Goal: Task Accomplishment & Management: Complete application form

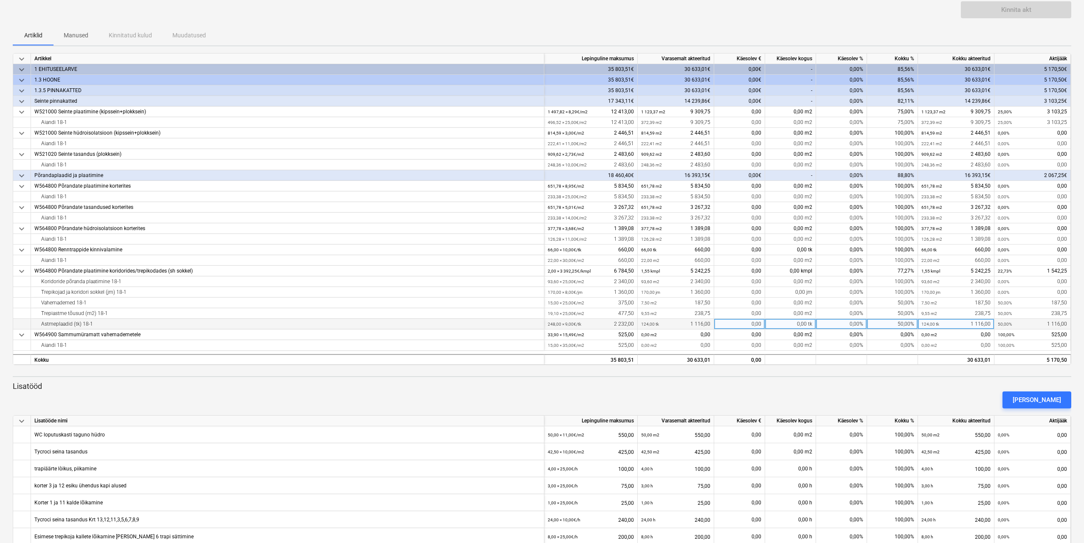
scroll to position [65, 0]
click at [843, 174] on div "0,00%" at bounding box center [841, 176] width 51 height 11
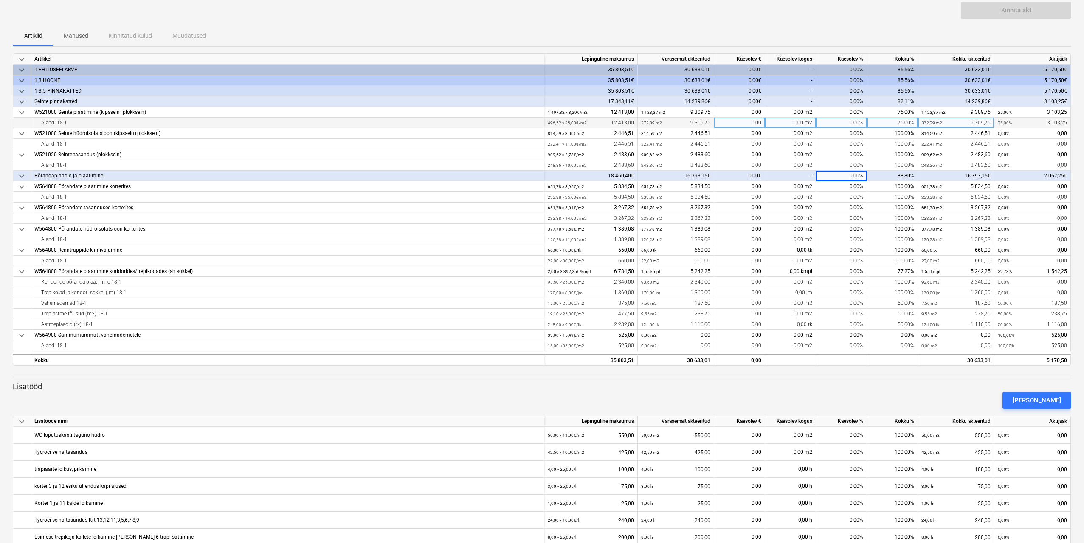
click at [846, 121] on div "0,00%" at bounding box center [841, 123] width 51 height 11
type input "75"
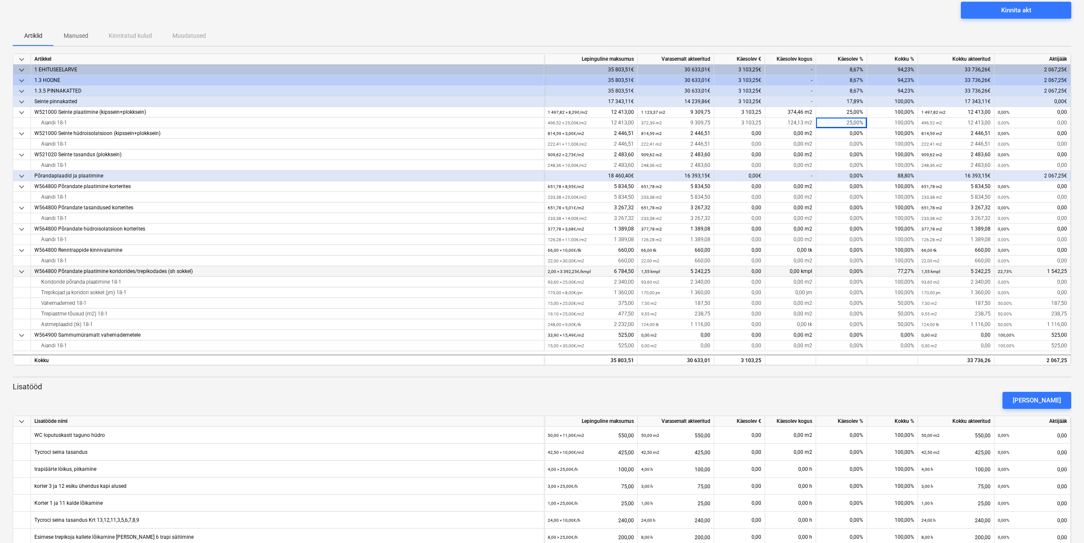
click at [831, 272] on div "0,00%" at bounding box center [841, 271] width 51 height 11
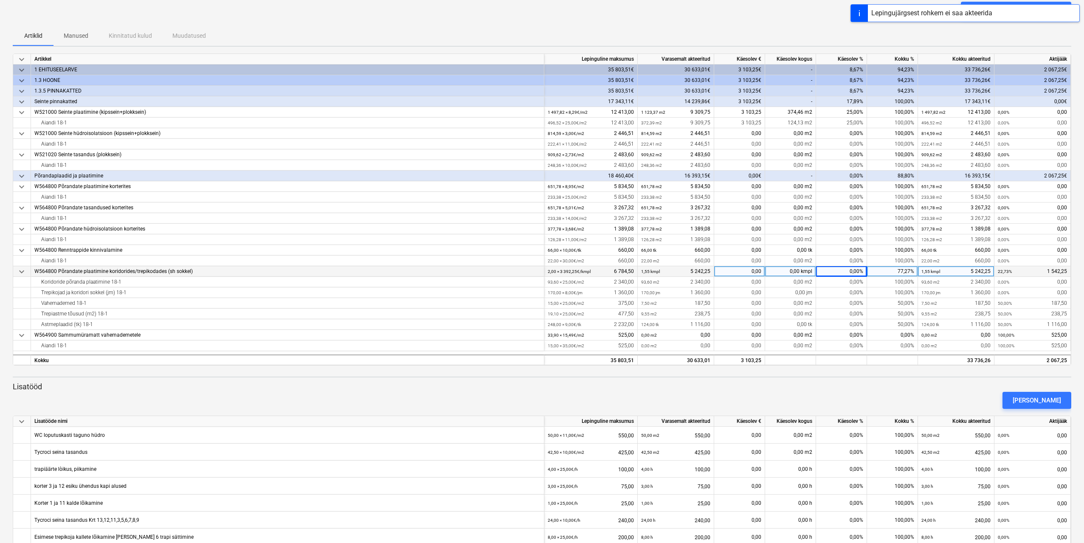
click at [885, 271] on div "77,27%" at bounding box center [892, 271] width 51 height 11
click at [885, 271] on input at bounding box center [892, 271] width 51 height 10
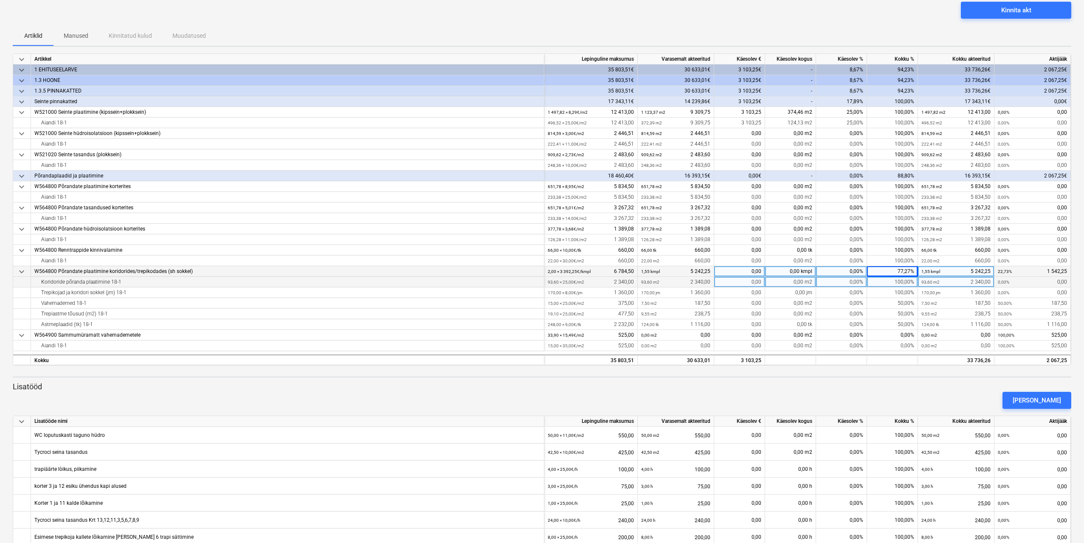
click at [885, 282] on div "100,00%" at bounding box center [892, 282] width 51 height 11
click at [886, 271] on div "77,27%" at bounding box center [892, 271] width 51 height 11
type input "22,73"
click at [891, 392] on div "[PERSON_NAME]" at bounding box center [542, 401] width 1066 height 24
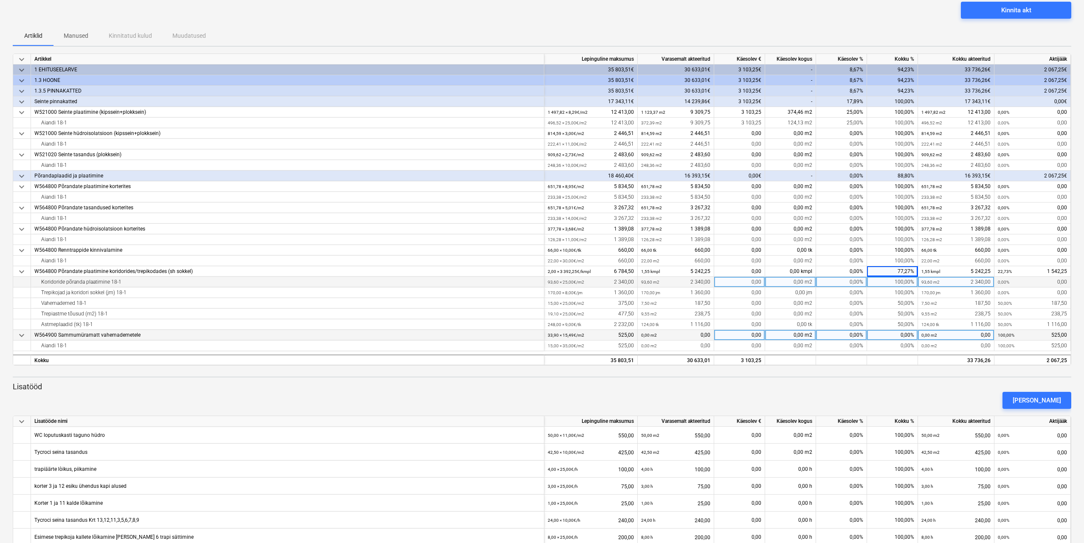
click at [880, 337] on div "0,00%" at bounding box center [892, 335] width 51 height 11
click at [882, 324] on div "50,00%" at bounding box center [892, 324] width 51 height 11
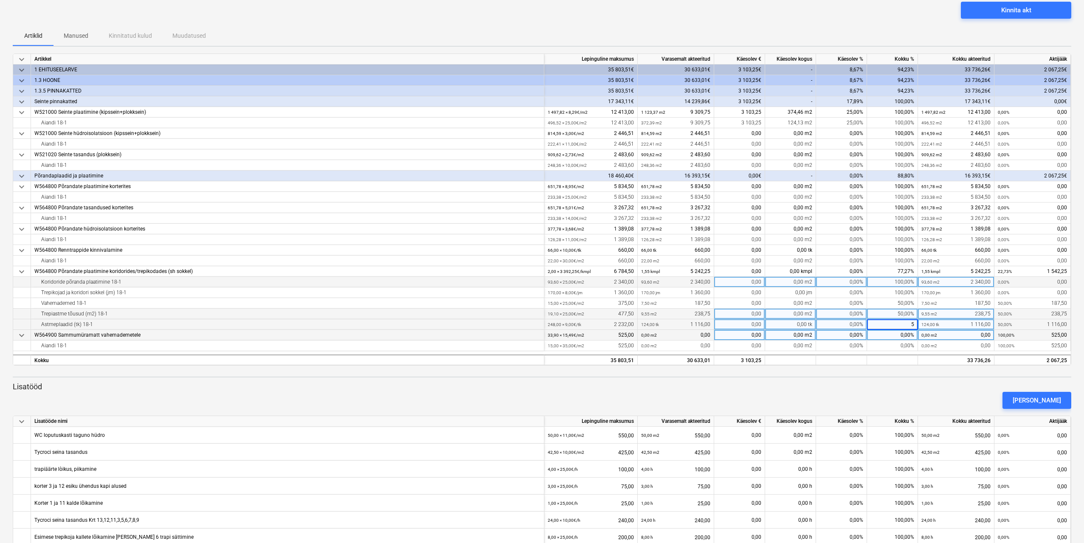
type input "50"
click at [894, 315] on div "50,00%" at bounding box center [892, 314] width 51 height 11
type input "50"
click at [897, 308] on div "50,00%" at bounding box center [892, 303] width 51 height 11
click at [897, 304] on div "50,00%" at bounding box center [892, 303] width 51 height 11
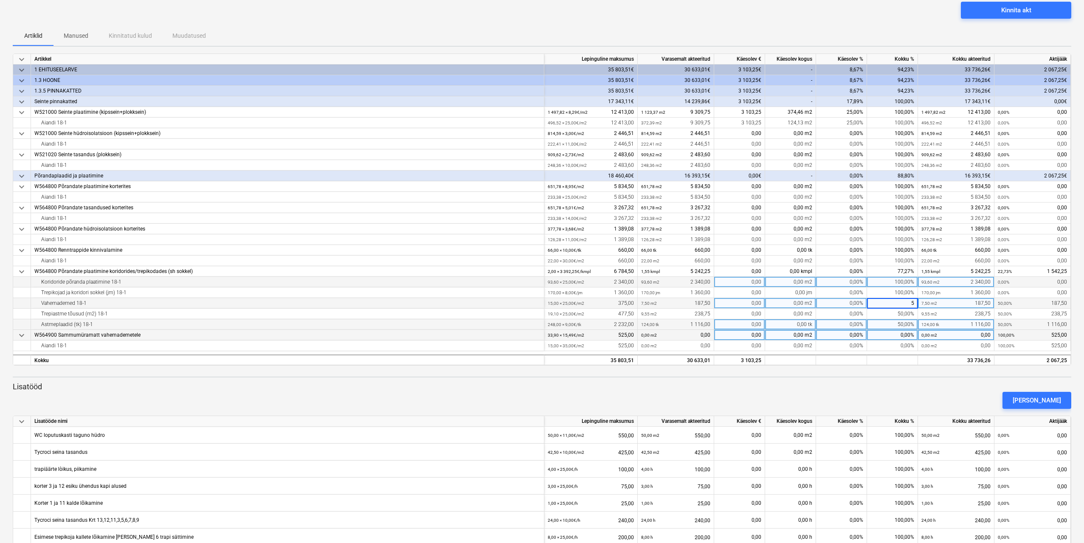
type input "50"
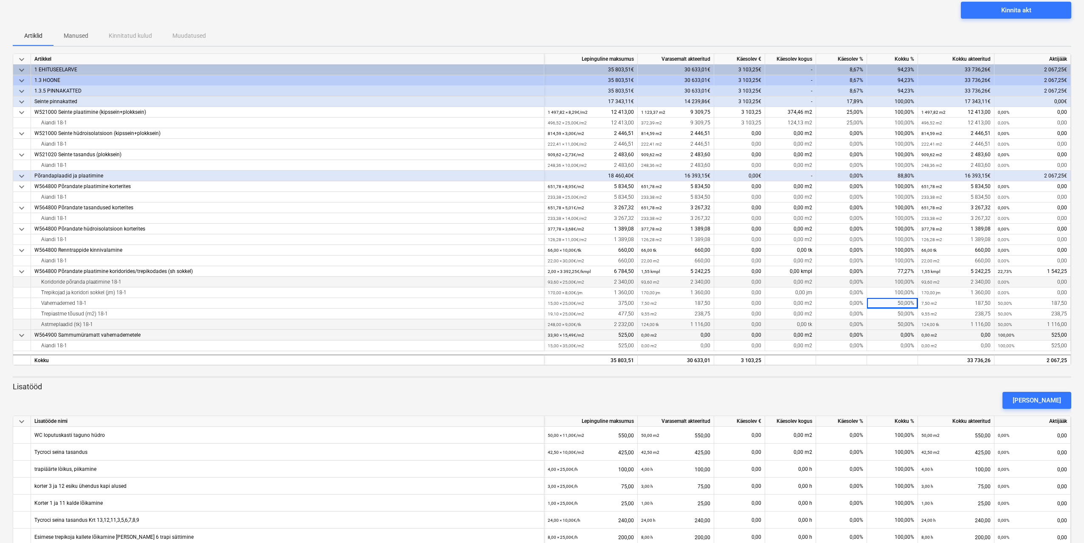
click at [885, 377] on div at bounding box center [542, 377] width 1059 height 1
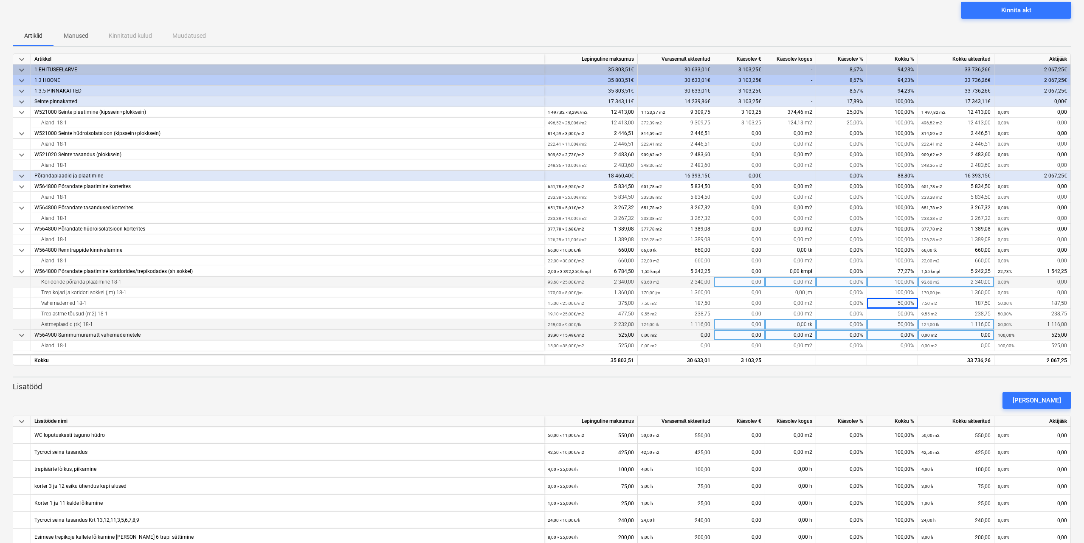
click at [889, 334] on div "0,00%" at bounding box center [892, 335] width 51 height 11
type input "100"
click at [894, 386] on p "Lisatööd" at bounding box center [542, 387] width 1059 height 10
click at [874, 325] on div "50,00%" at bounding box center [892, 324] width 51 height 11
click at [896, 271] on div "77,27%" at bounding box center [892, 271] width 51 height 11
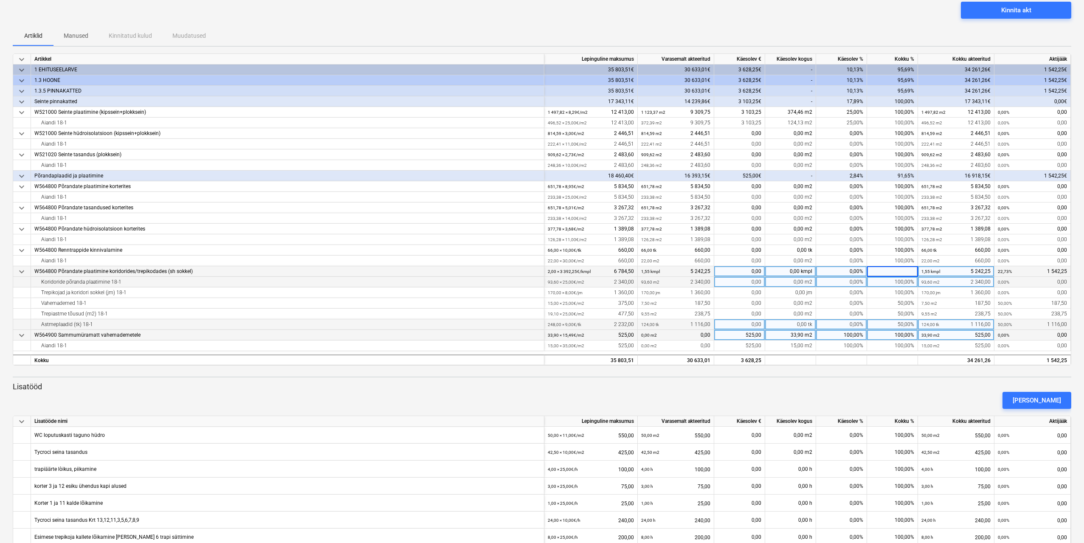
click at [896, 271] on input at bounding box center [892, 271] width 51 height 10
type input "22,73"
click at [897, 385] on p "Lisatööd" at bounding box center [542, 387] width 1059 height 10
click at [897, 274] on div "77,27%" at bounding box center [892, 271] width 51 height 11
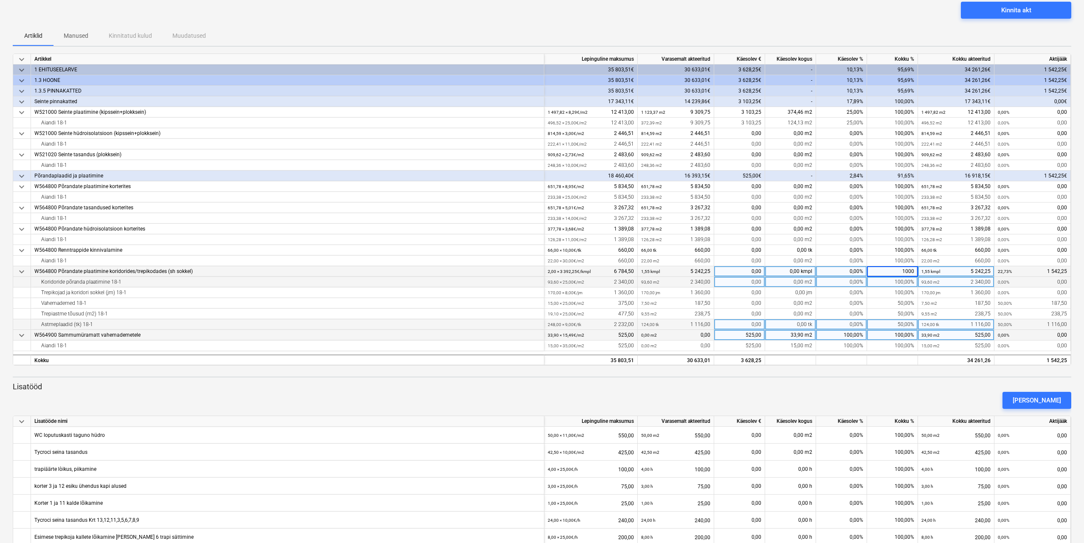
type input "100"
click at [917, 363] on div at bounding box center [892, 360] width 51 height 11
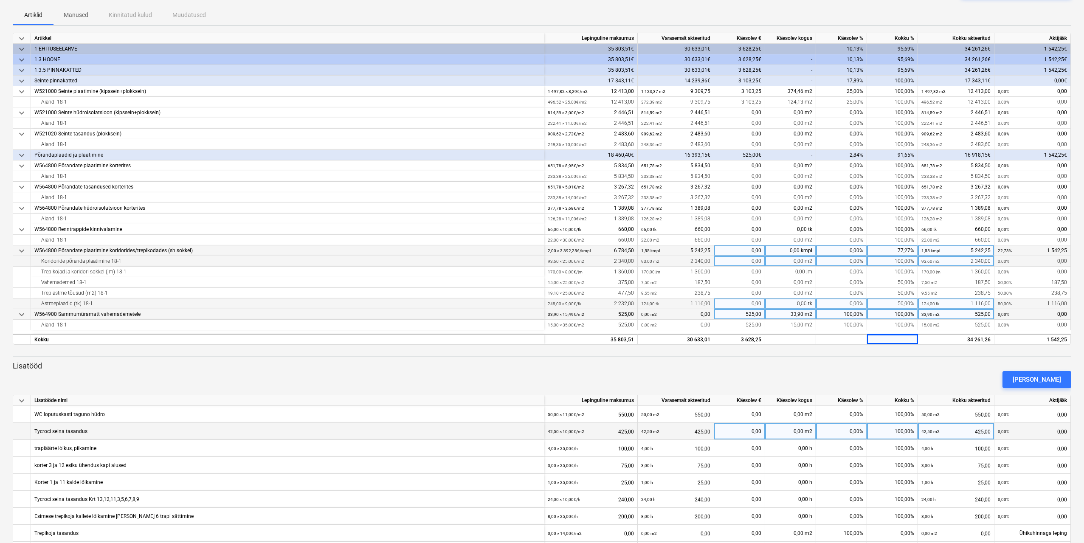
scroll to position [135, 0]
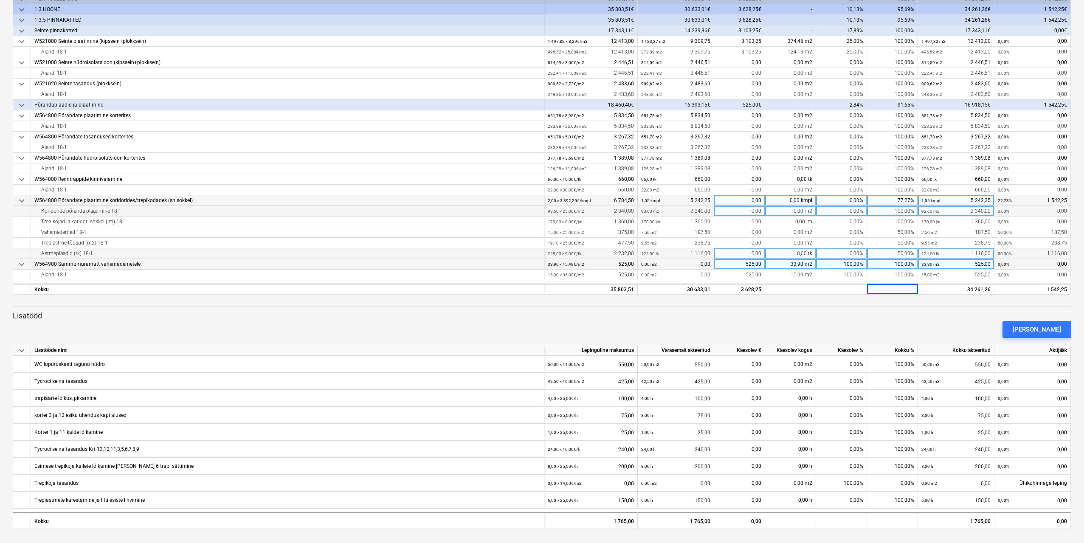
click at [895, 252] on div "50,00%" at bounding box center [892, 253] width 51 height 11
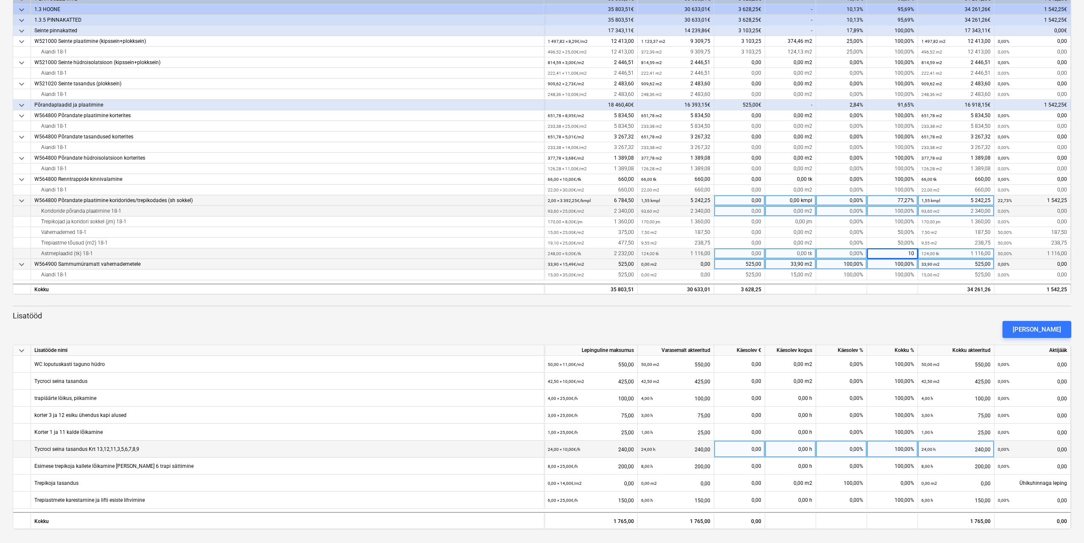
type input "100"
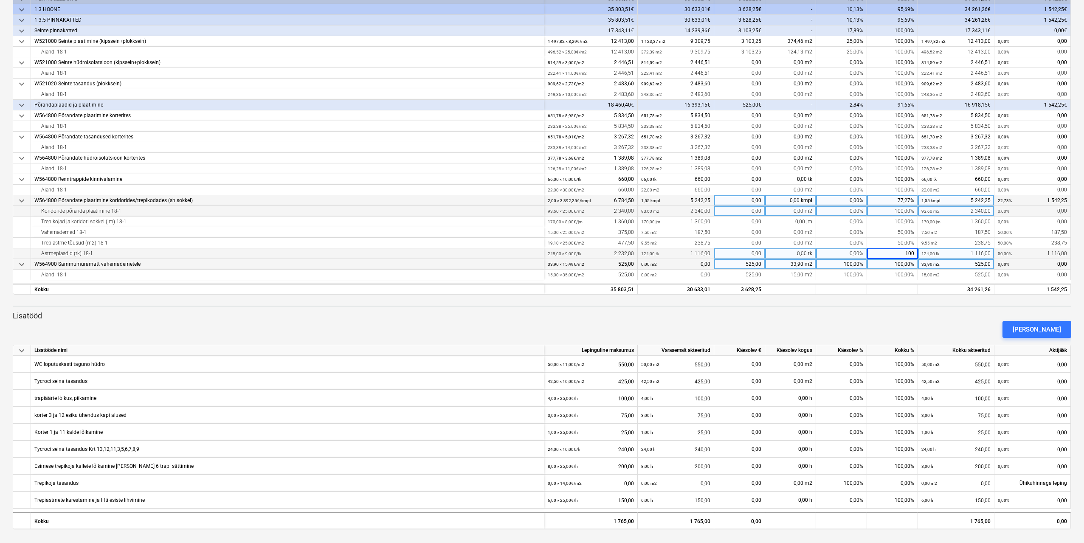
click at [619, 325] on div "[PERSON_NAME]" at bounding box center [542, 330] width 1066 height 24
click at [895, 245] on div "50,00%" at bounding box center [892, 243] width 51 height 11
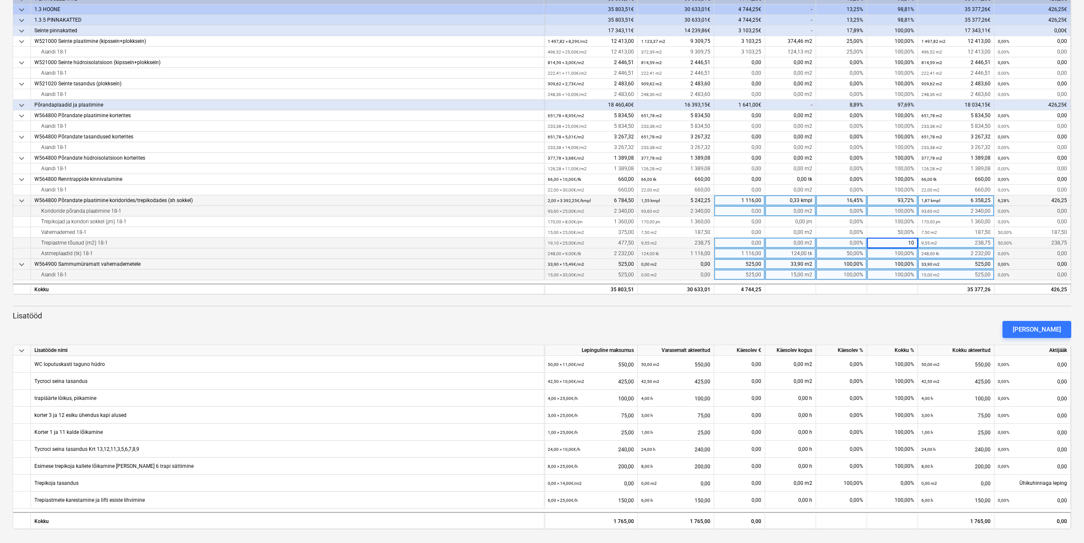
type input "100"
click at [912, 326] on div "[PERSON_NAME]" at bounding box center [542, 330] width 1066 height 24
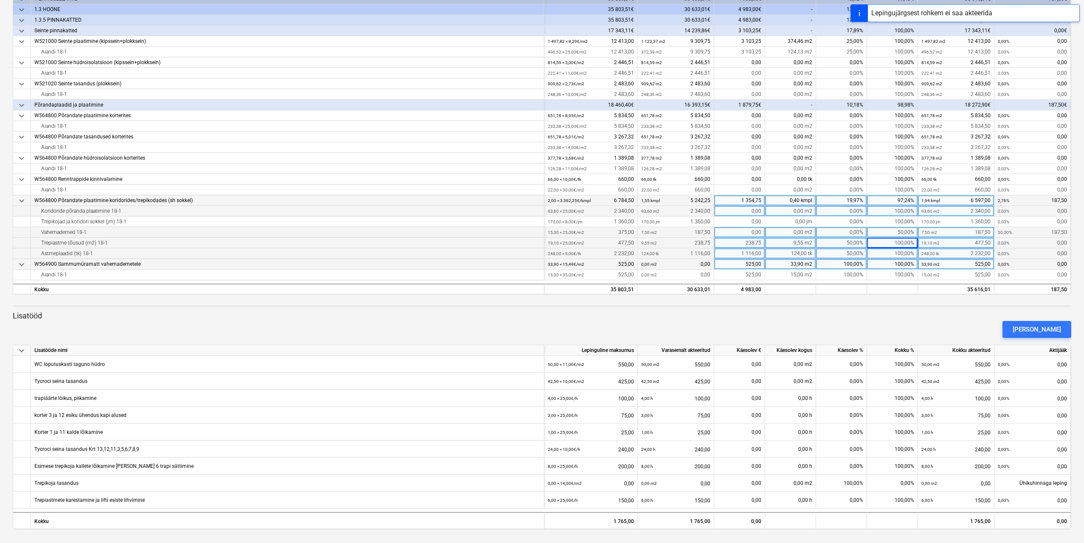
click at [901, 229] on div "50,00%" at bounding box center [892, 232] width 51 height 11
type input "100"
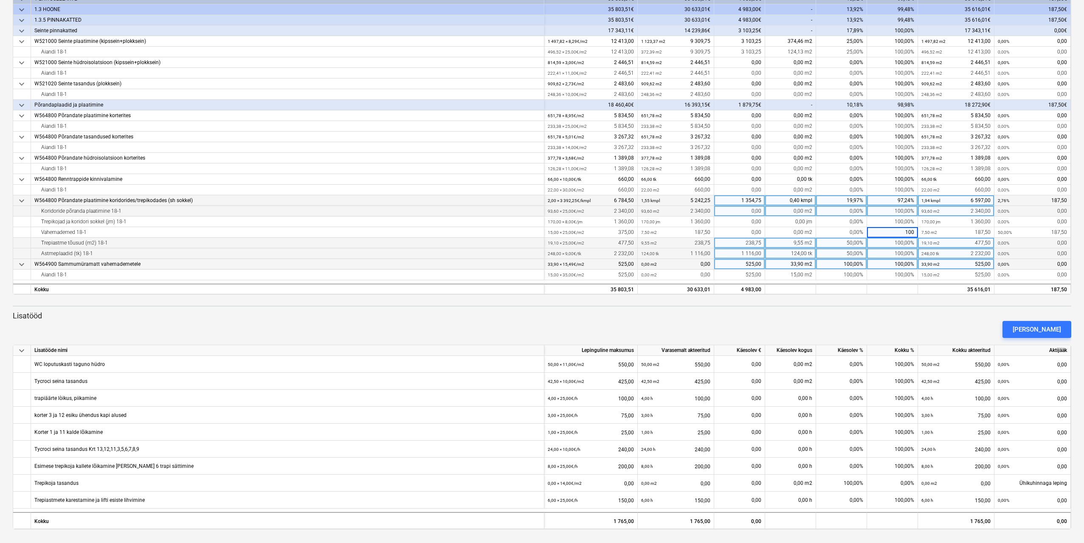
click at [913, 316] on p "Lisatööd" at bounding box center [542, 316] width 1059 height 10
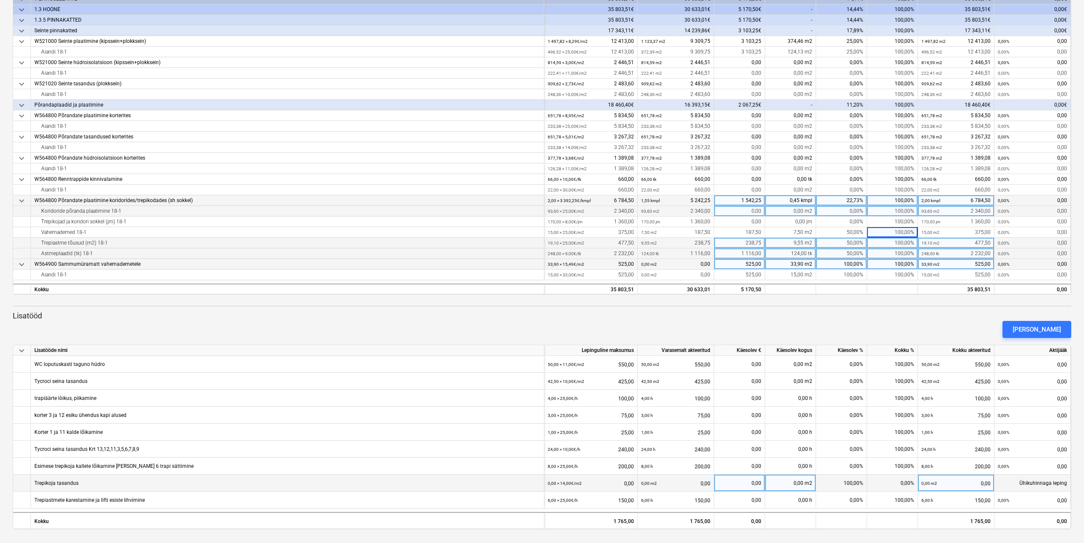
click at [673, 482] on div "0,00 m2 0,00" at bounding box center [675, 483] width 69 height 17
click at [686, 482] on div "0,00 m2 0,00" at bounding box center [675, 483] width 69 height 17
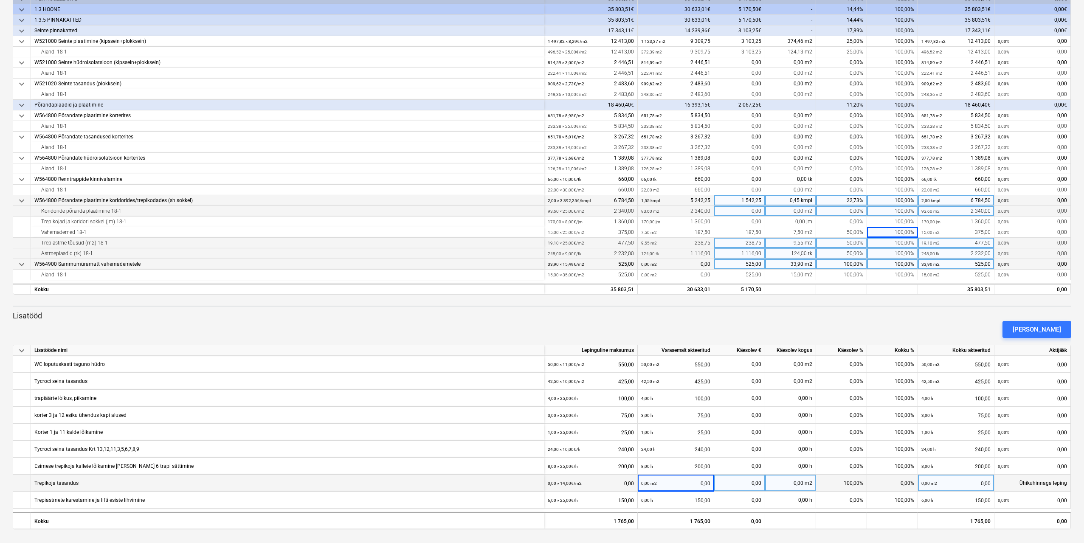
click at [689, 482] on div "0,00 m2 0,00" at bounding box center [675, 483] width 69 height 17
click at [708, 486] on div "0,00 m2 0,00" at bounding box center [675, 483] width 69 height 17
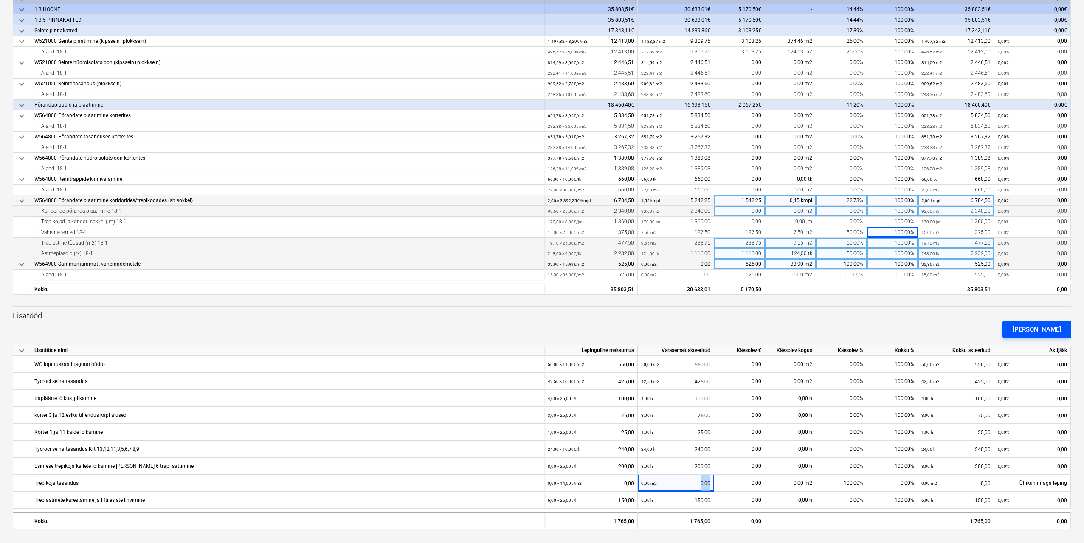
click at [1037, 326] on div "[PERSON_NAME]" at bounding box center [1037, 329] width 48 height 11
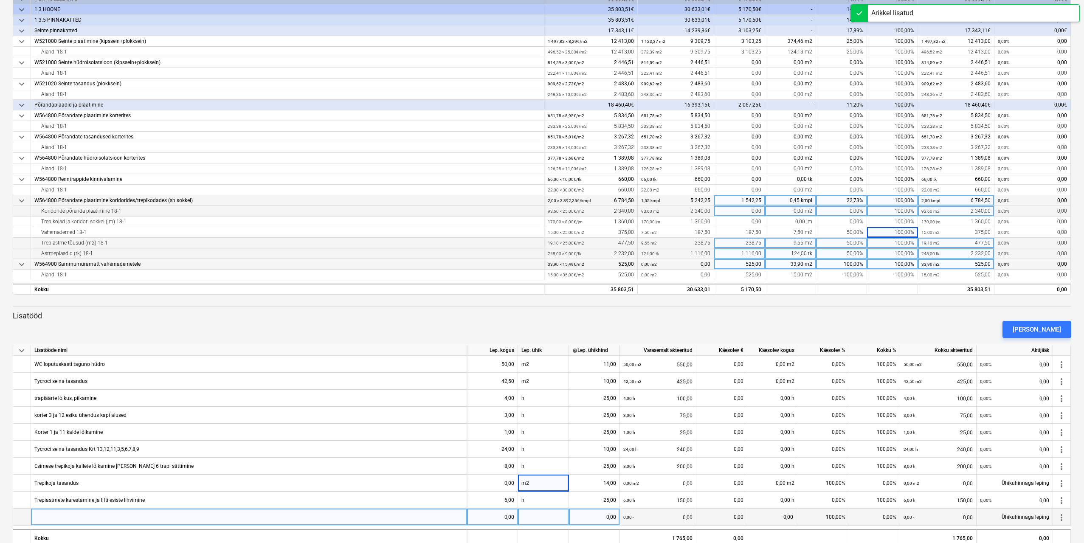
click at [161, 520] on div at bounding box center [249, 517] width 436 height 17
type input "Trepikoja tasandus"
click at [496, 519] on div "0,00" at bounding box center [493, 517] width 44 height 17
click at [514, 518] on input "14" at bounding box center [492, 517] width 51 height 17
click at [508, 518] on input "14" at bounding box center [492, 517] width 51 height 17
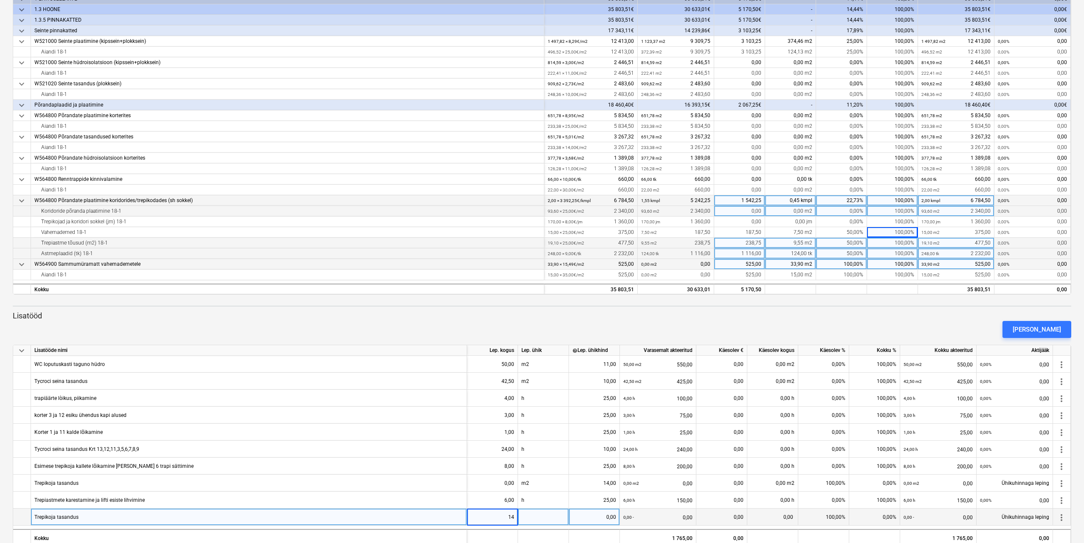
click at [508, 518] on input "14" at bounding box center [492, 517] width 51 height 17
type input "108,6"
click at [526, 518] on div at bounding box center [543, 517] width 51 height 17
type input "m2"
click at [603, 517] on div "0,00" at bounding box center [594, 517] width 44 height 17
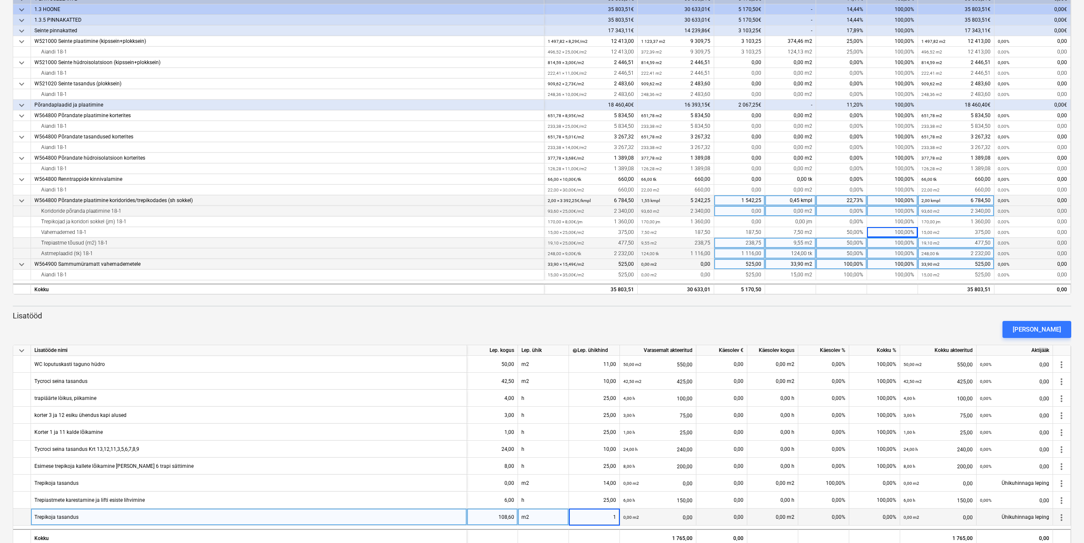
type input "14"
click at [823, 519] on div "0,00%" at bounding box center [823, 517] width 51 height 17
click at [832, 519] on div "0,00%" at bounding box center [823, 517] width 51 height 17
click at [832, 519] on input at bounding box center [823, 517] width 51 height 17
type input "100"
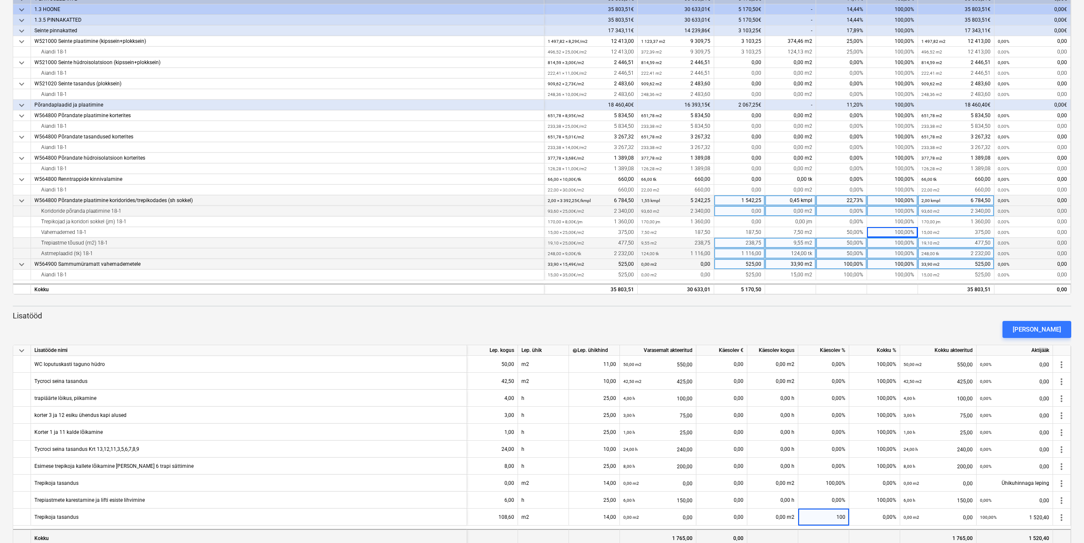
click at [830, 533] on div at bounding box center [823, 537] width 51 height 17
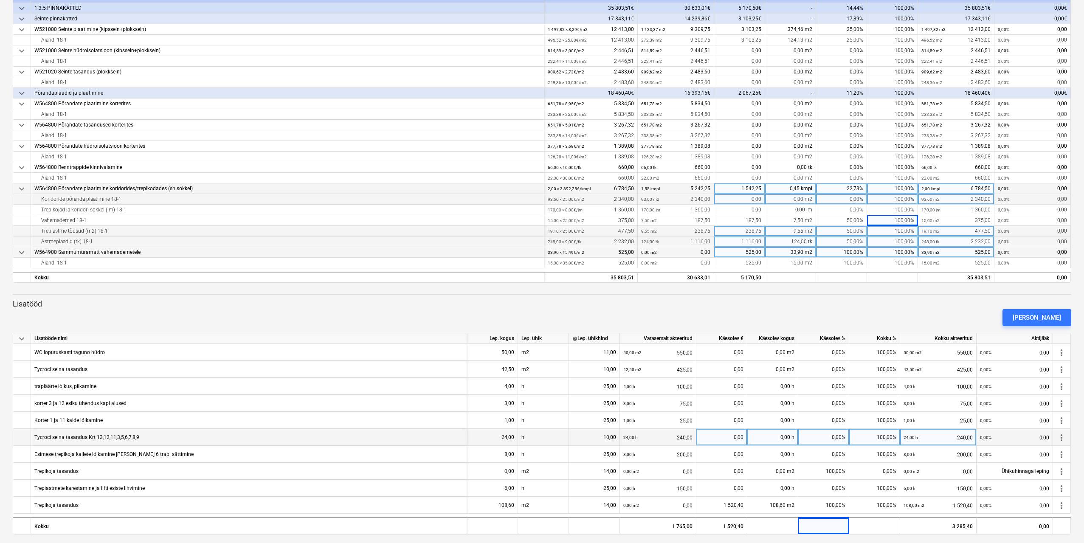
scroll to position [152, 0]
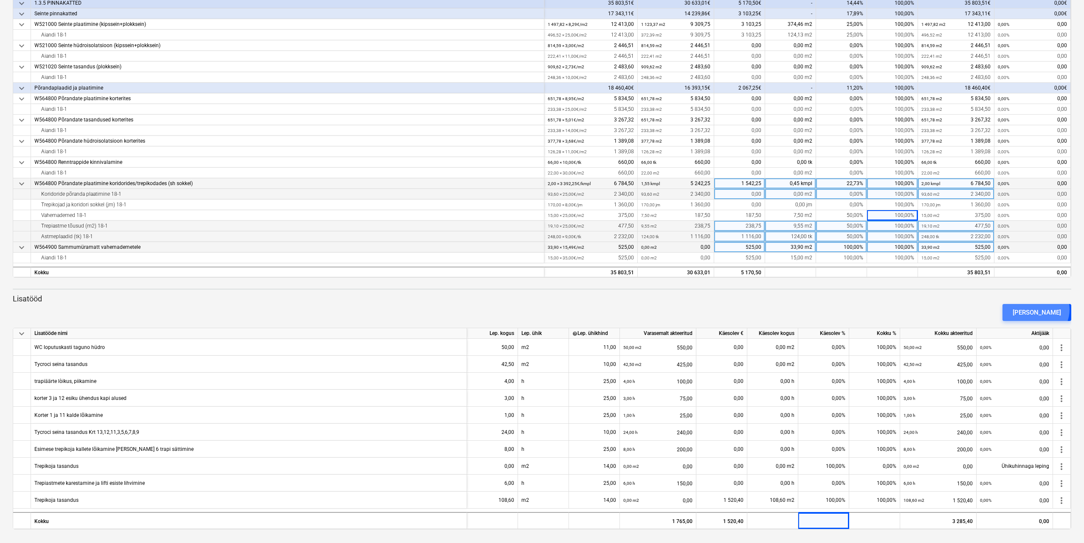
click at [1051, 310] on div "[PERSON_NAME]" at bounding box center [1037, 312] width 48 height 11
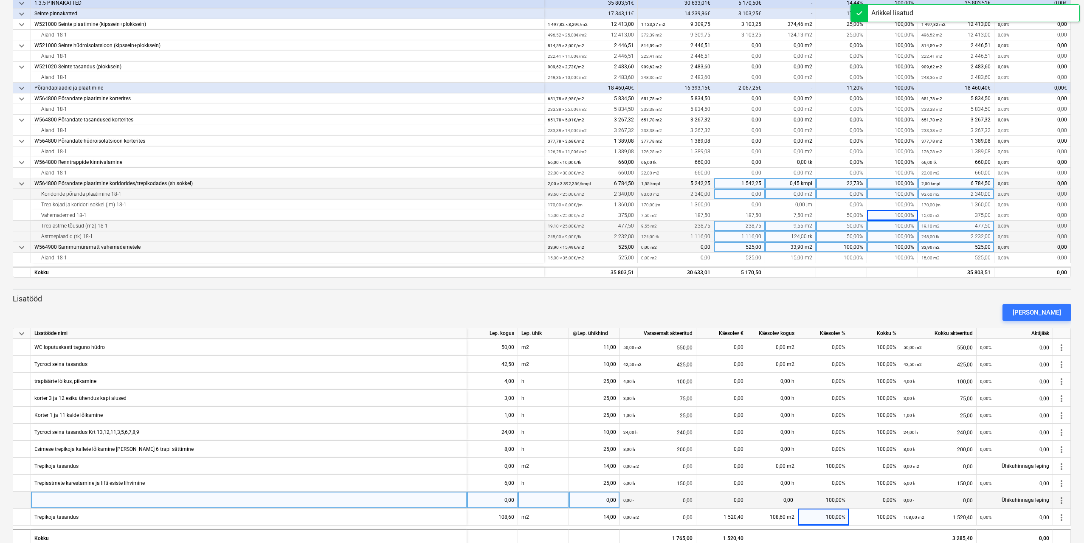
click at [169, 502] on div at bounding box center [249, 500] width 436 height 17
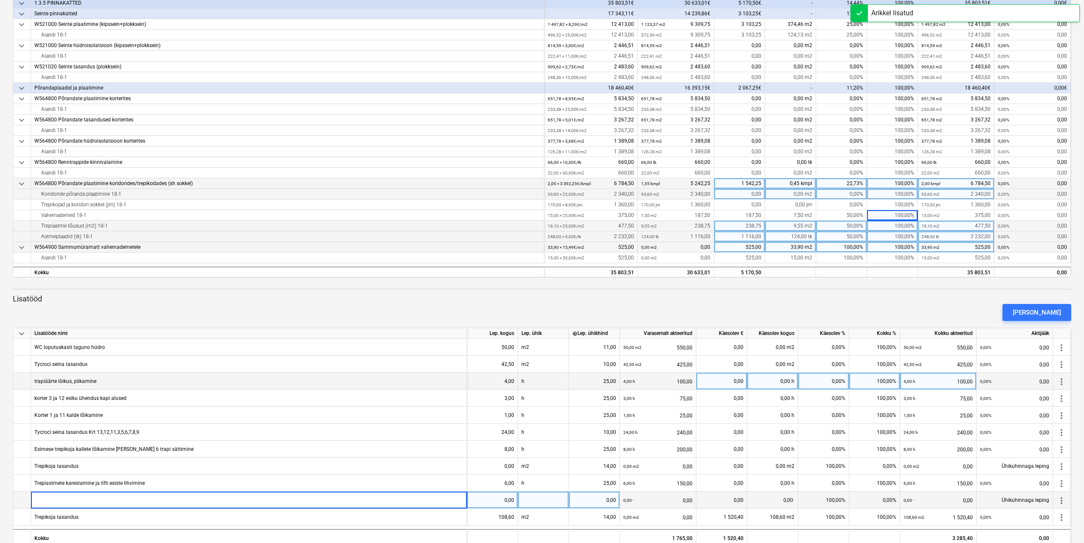
type input "Rattaruumi lisatööd, plaatimine 7,8m2"
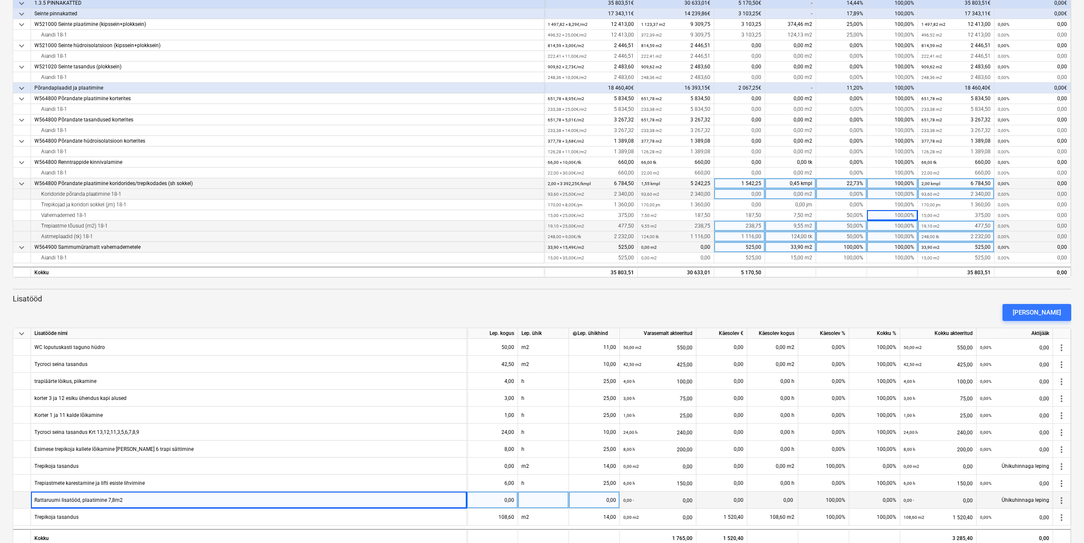
click at [500, 500] on div "0,00" at bounding box center [493, 500] width 44 height 17
click at [508, 505] on div "0,00" at bounding box center [493, 500] width 44 height 17
type input "7,8"
click at [547, 494] on div at bounding box center [543, 500] width 51 height 17
type input "m2"
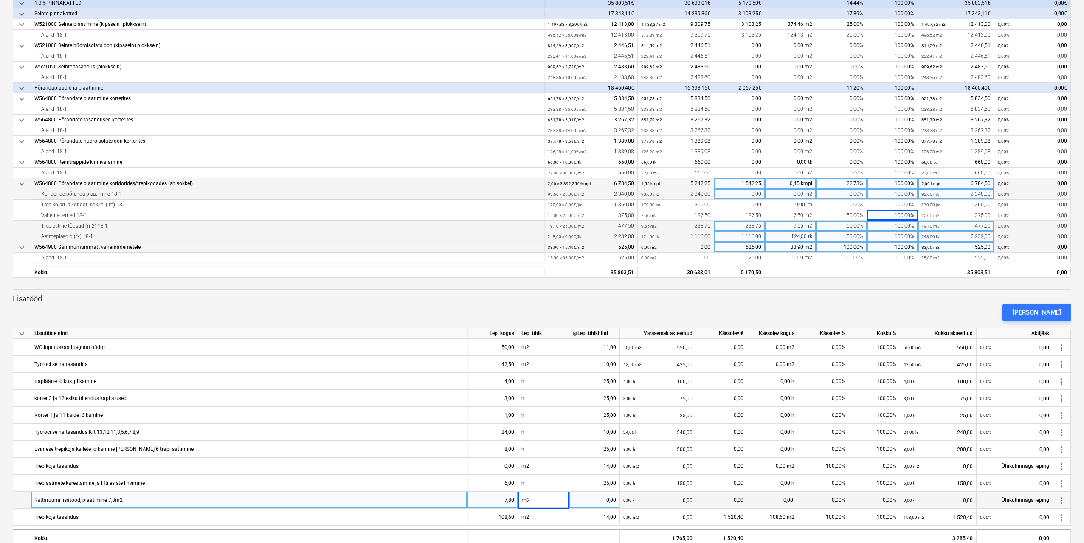
click at [607, 502] on div "0,00" at bounding box center [594, 500] width 44 height 17
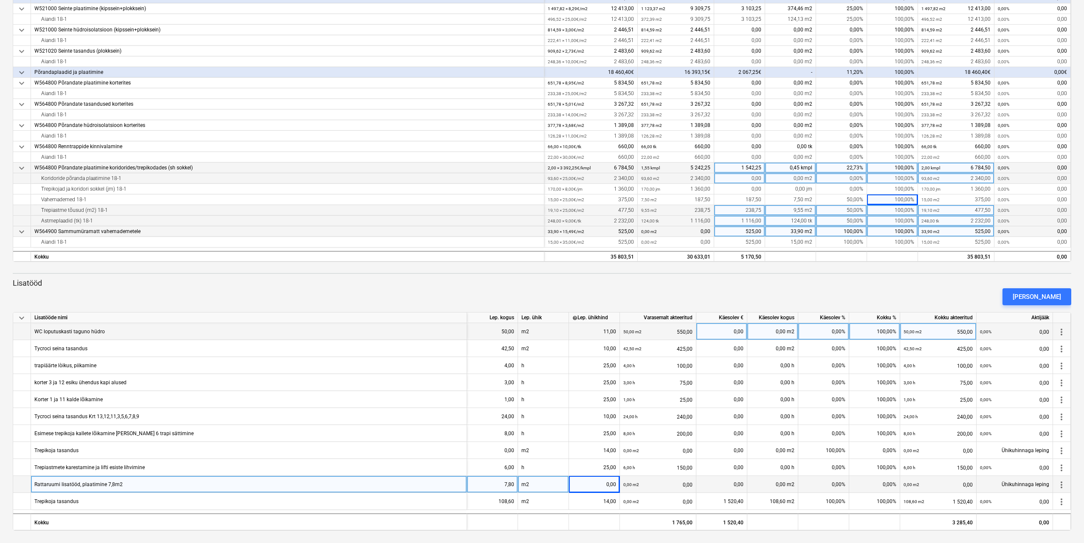
scroll to position [169, 0]
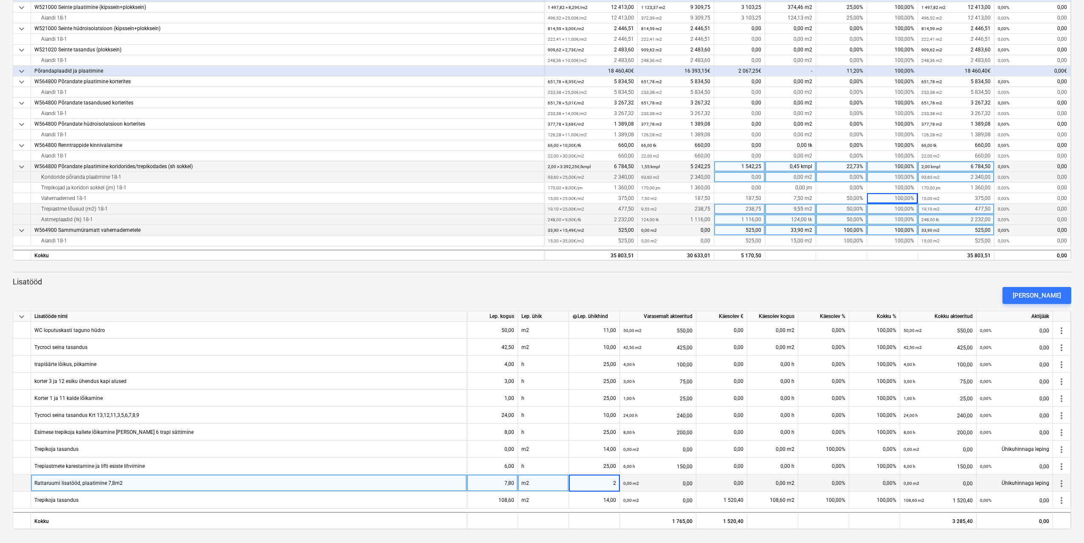
type input "25"
click at [832, 482] on div "0,00%" at bounding box center [823, 483] width 51 height 17
click at [827, 482] on div "0,00%" at bounding box center [823, 483] width 51 height 17
click at [826, 482] on input at bounding box center [823, 483] width 51 height 17
type input "100"
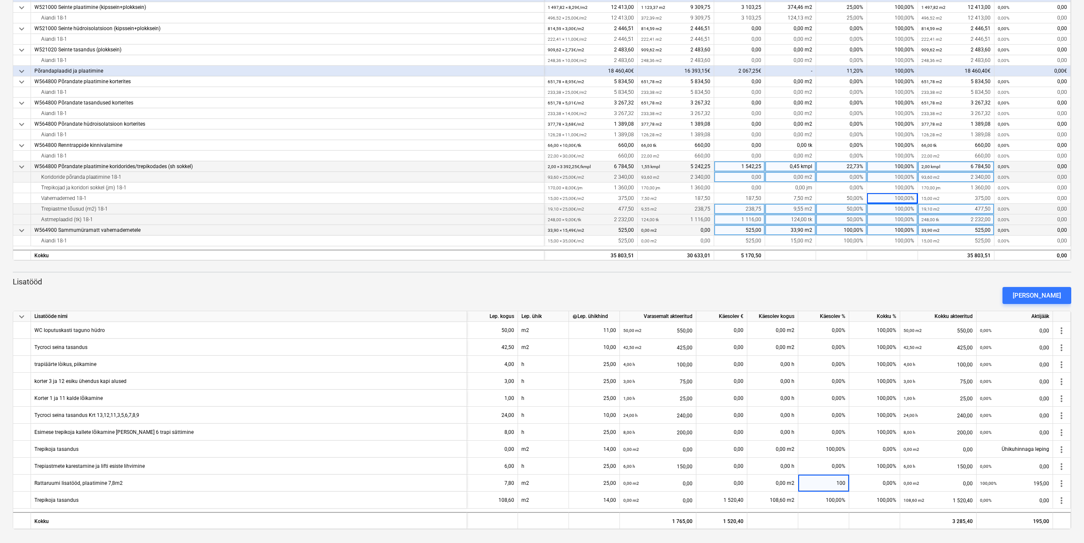
click at [935, 291] on div "[PERSON_NAME]" at bounding box center [542, 296] width 1066 height 24
click at [1038, 297] on div "[PERSON_NAME]" at bounding box center [1037, 295] width 48 height 11
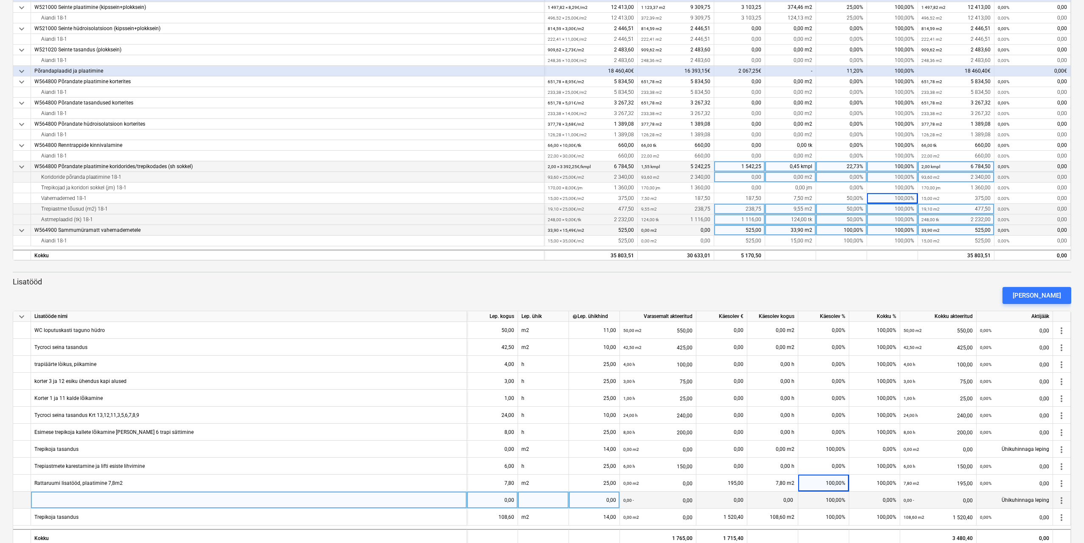
click at [378, 499] on div at bounding box center [249, 500] width 436 height 17
drag, startPoint x: 214, startPoint y: 499, endPoint x: 200, endPoint y: 500, distance: 13.2
click at [200, 500] on input "Rattaruumi lisatööd, plaatimine 7,8m2 [PERSON_NAME] tasandamine 2h" at bounding box center [249, 500] width 436 height 17
drag, startPoint x: 141, startPoint y: 499, endPoint x: 90, endPoint y: 500, distance: 50.5
click at [90, 500] on input "Rattaruumi lisatööd, plaatimine 7,8m2 [PERSON_NAME] tasandamine" at bounding box center [249, 500] width 436 height 17
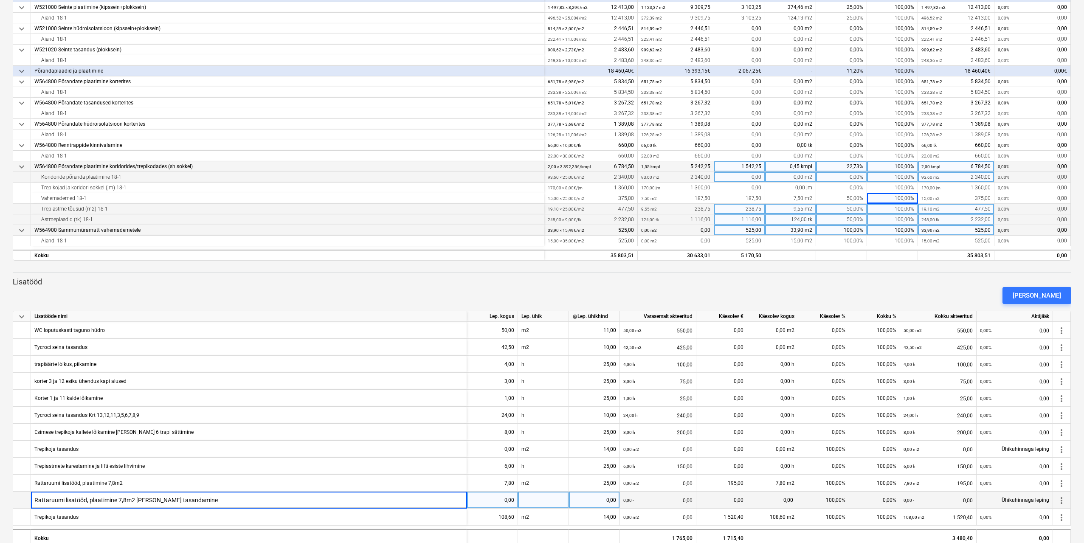
type input "Rattaruumi lisatööd, póranda tasandamine"
click at [509, 499] on div "0,00" at bounding box center [493, 500] width 44 height 17
click at [537, 500] on div at bounding box center [543, 500] width 51 height 17
click at [609, 499] on div "0,00" at bounding box center [594, 500] width 44 height 17
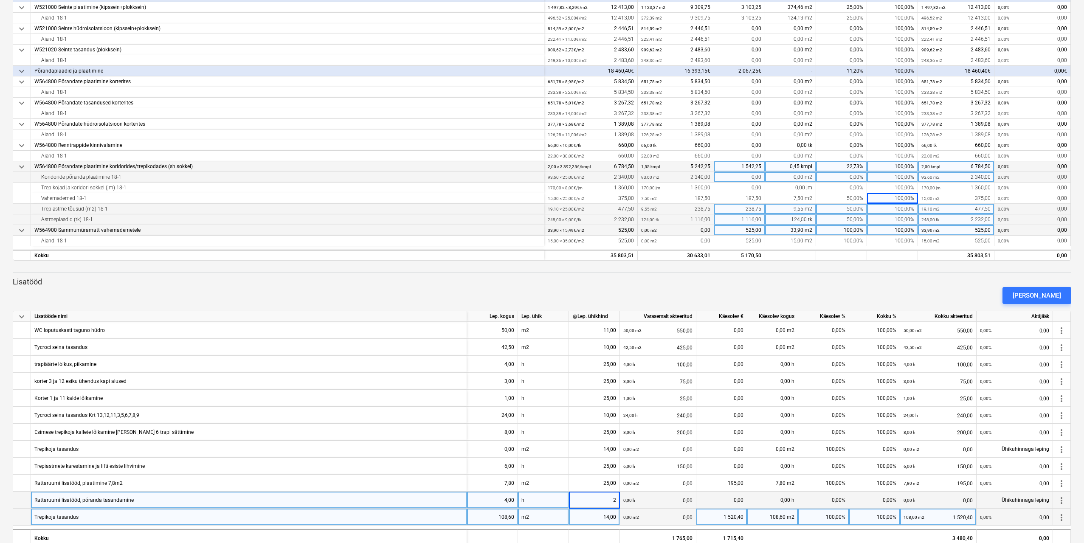
type input "25"
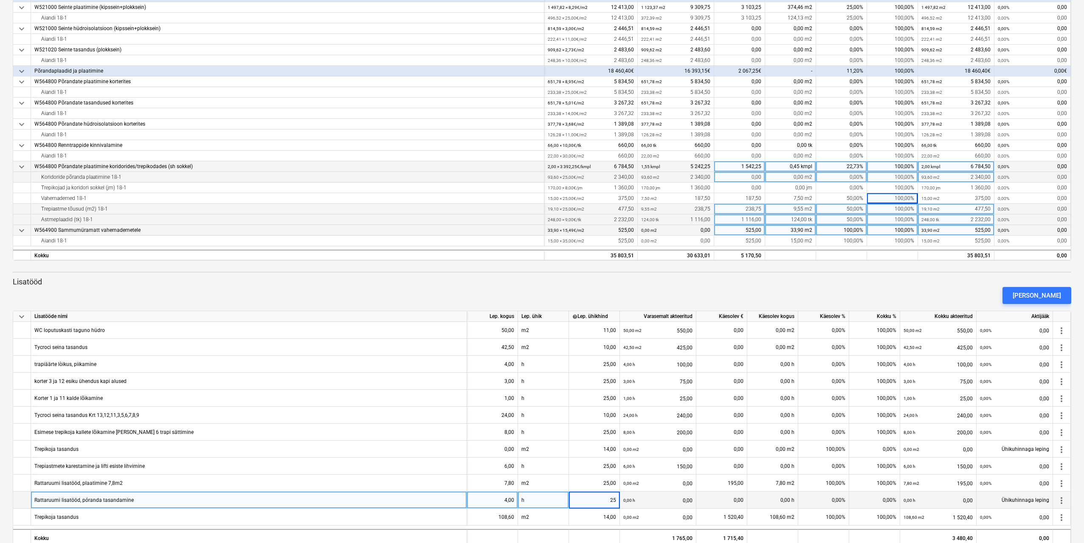
click at [844, 500] on div "0,00%" at bounding box center [823, 500] width 51 height 17
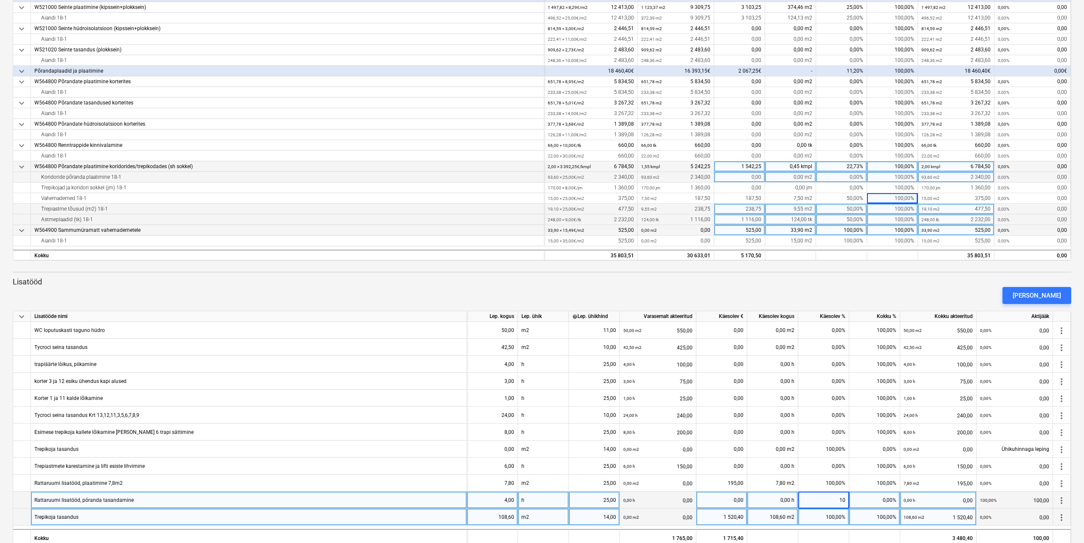
type input "100"
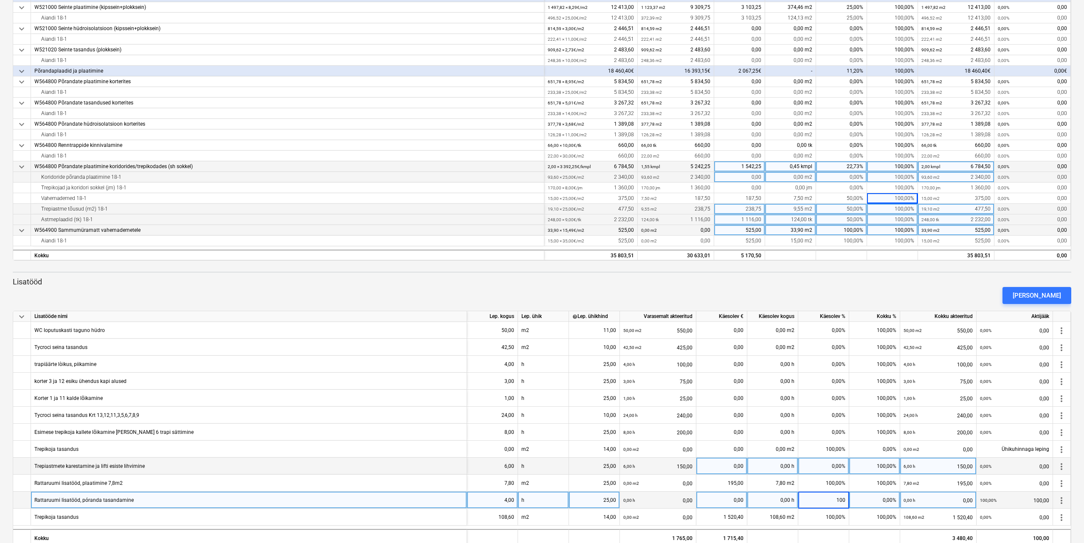
click at [453, 467] on div "Trepiastmete karestamine ja lifti esiste lihvimine" at bounding box center [249, 466] width 436 height 17
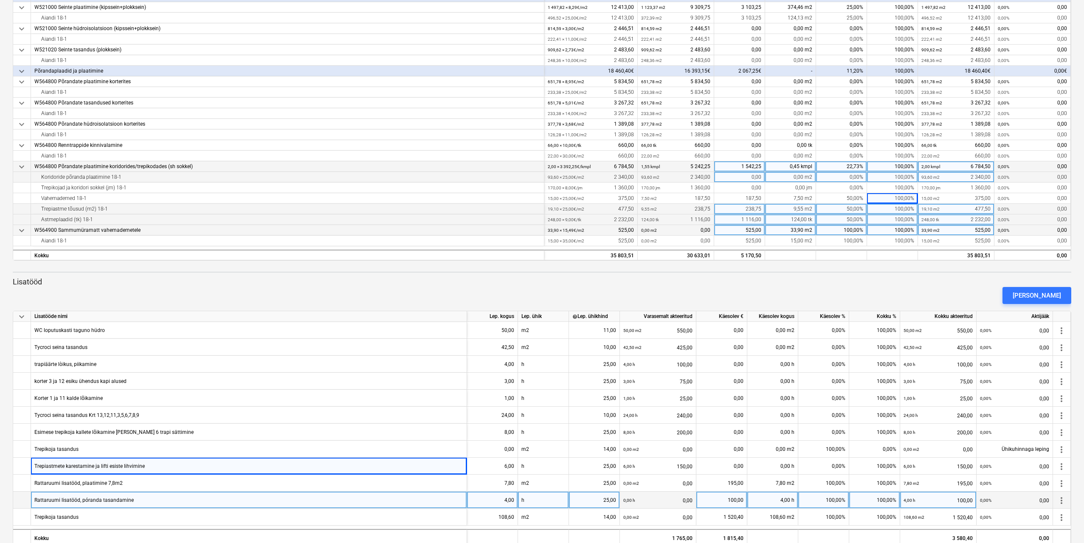
click at [245, 499] on div "Rattaruumi lisatööd, póranda tasandamine" at bounding box center [249, 500] width 436 height 17
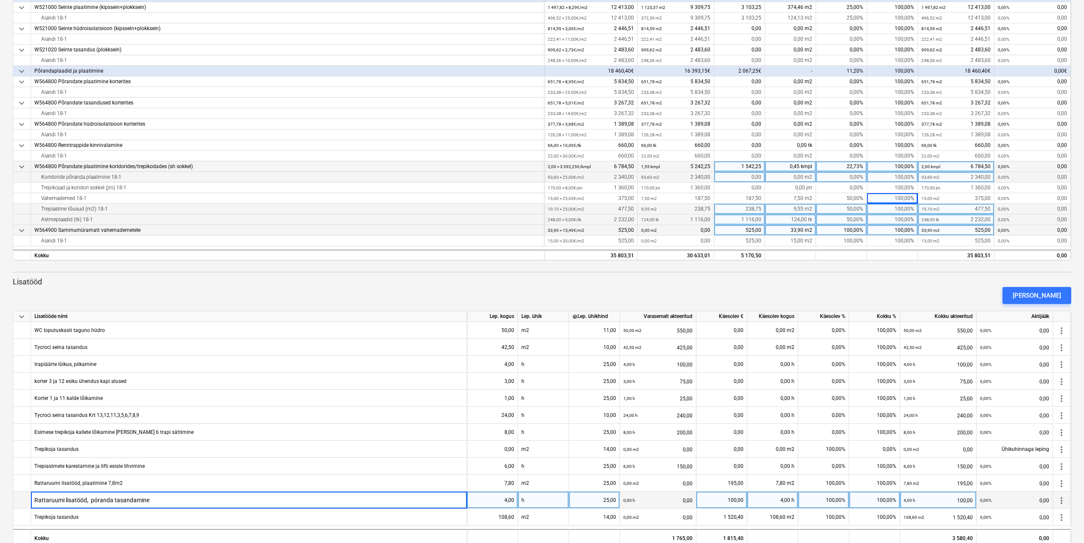
click at [245, 499] on input "Rattaruumi lisatööd, póranda tasandamine" at bounding box center [249, 500] width 436 height 17
click at [152, 497] on input "Rattaruumi lisatööd, póranda tasandamine+materjal" at bounding box center [249, 500] width 436 height 17
click at [96, 501] on input "Rattaruumi lisatööd, póranda tasandamine+ materjal" at bounding box center [249, 500] width 436 height 17
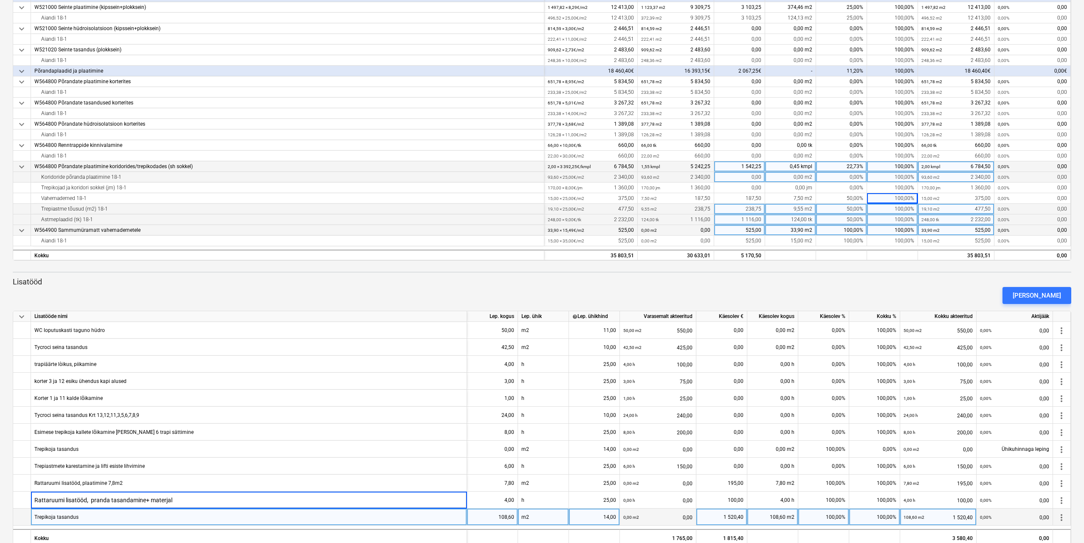
type input "Rattaruumi lisatööd, põranda tasandamine+ materjal"
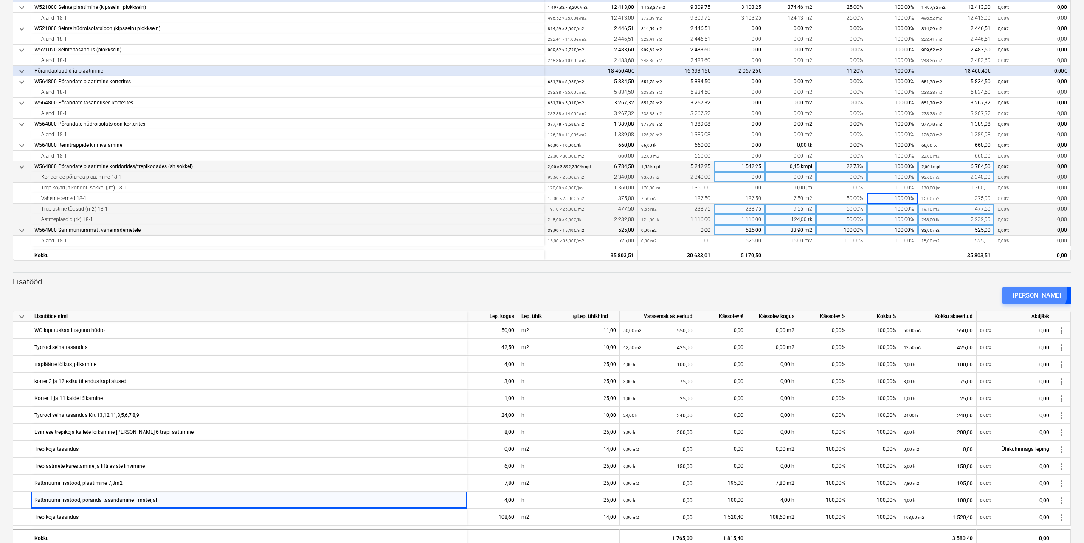
click at [1049, 292] on div "[PERSON_NAME]" at bounding box center [1037, 295] width 48 height 11
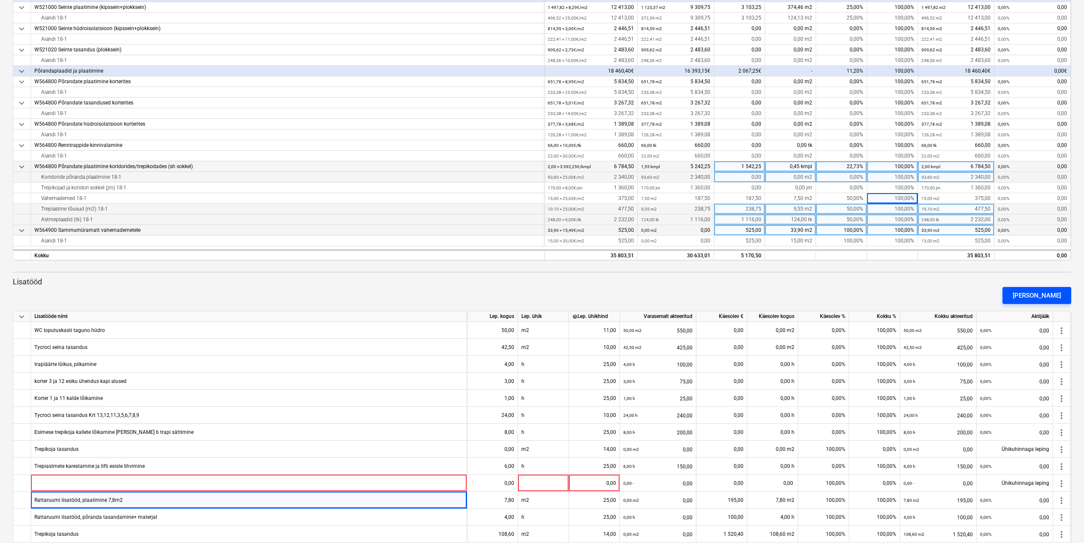
click at [1032, 293] on div "[PERSON_NAME]" at bounding box center [1037, 295] width 48 height 11
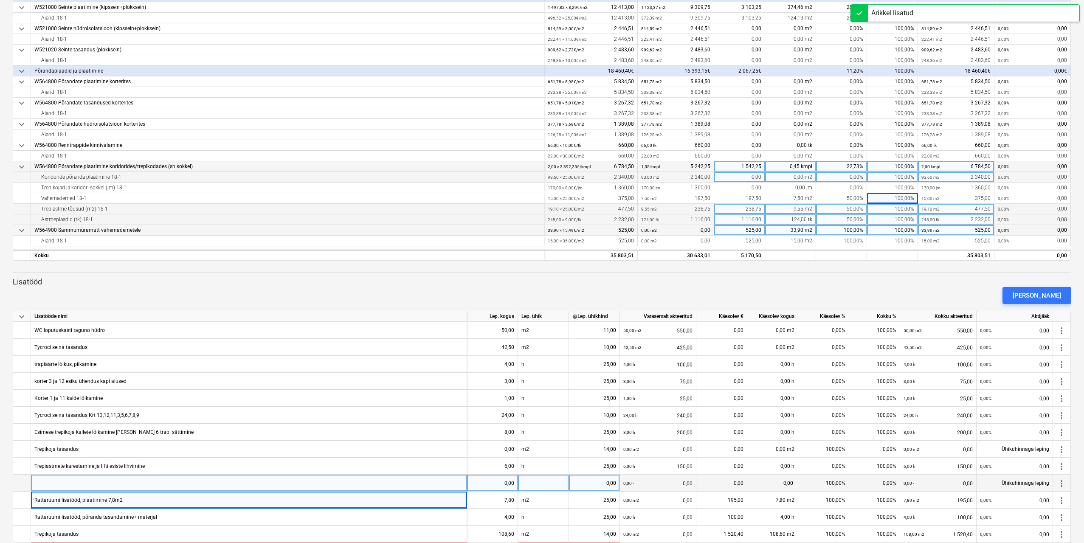
click at [84, 487] on div at bounding box center [249, 483] width 436 height 17
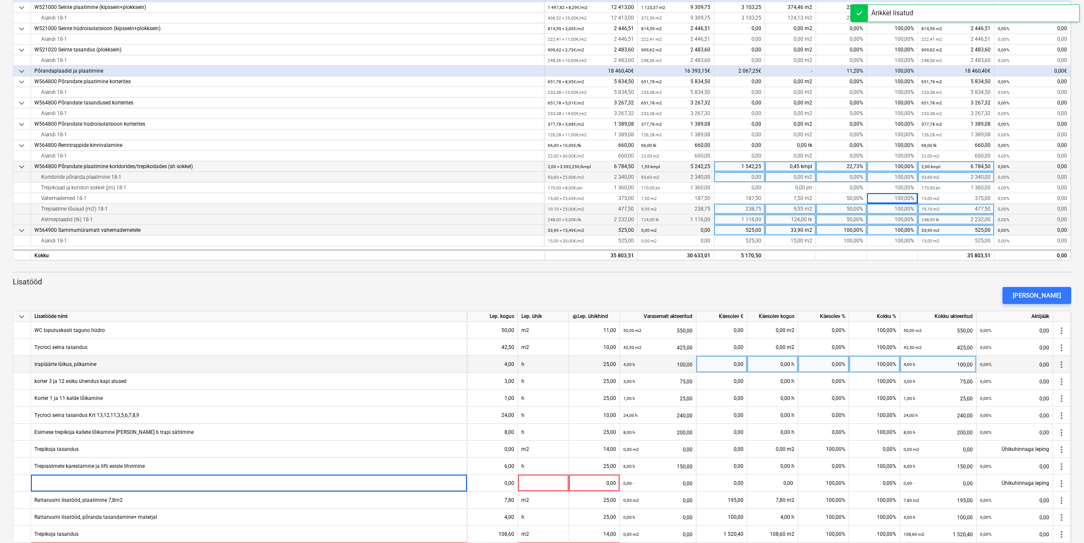
type input "Trepikoda 1 ja Trepikoda 2 koridoride koristus, asjade äravedu, [PERSON_NAME] m…"
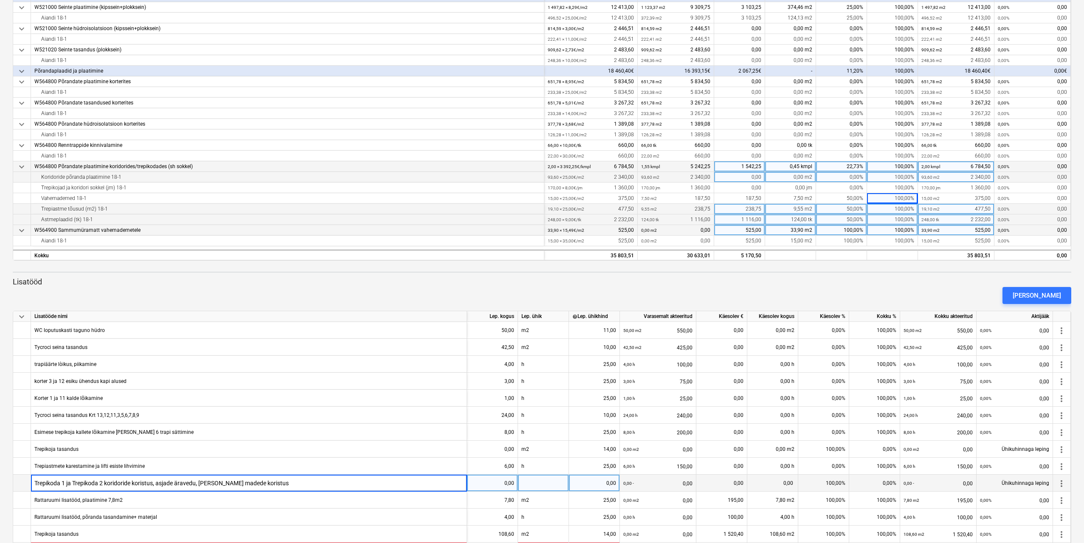
click at [504, 486] on div "0,00" at bounding box center [493, 483] width 44 height 17
click at [505, 484] on div "0,00" at bounding box center [493, 483] width 44 height 17
type input "8"
click at [556, 486] on div at bounding box center [543, 483] width 51 height 17
click at [595, 482] on div "0,00" at bounding box center [594, 483] width 44 height 17
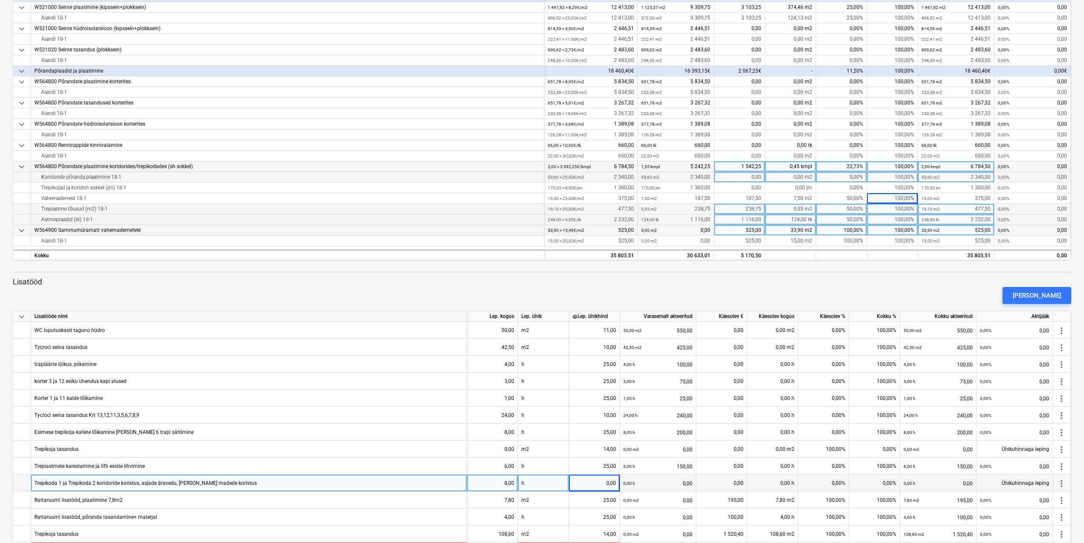
click at [604, 485] on div "0,00" at bounding box center [594, 483] width 44 height 17
click at [604, 485] on input at bounding box center [594, 483] width 51 height 17
type input "25"
click at [836, 485] on div "0,00%" at bounding box center [823, 483] width 51 height 17
click at [835, 483] on div "0,00%" at bounding box center [823, 483] width 51 height 17
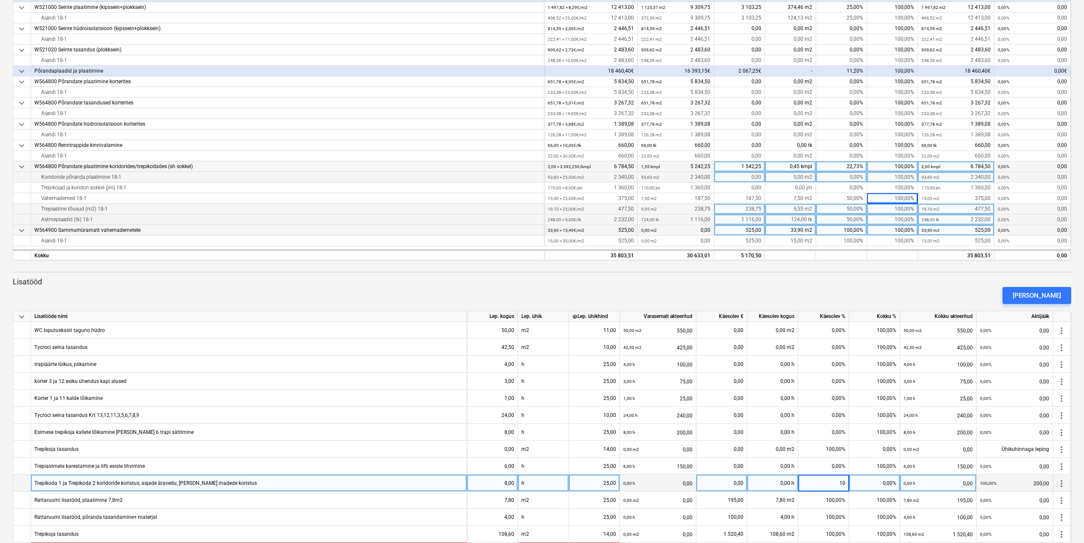
type input "100"
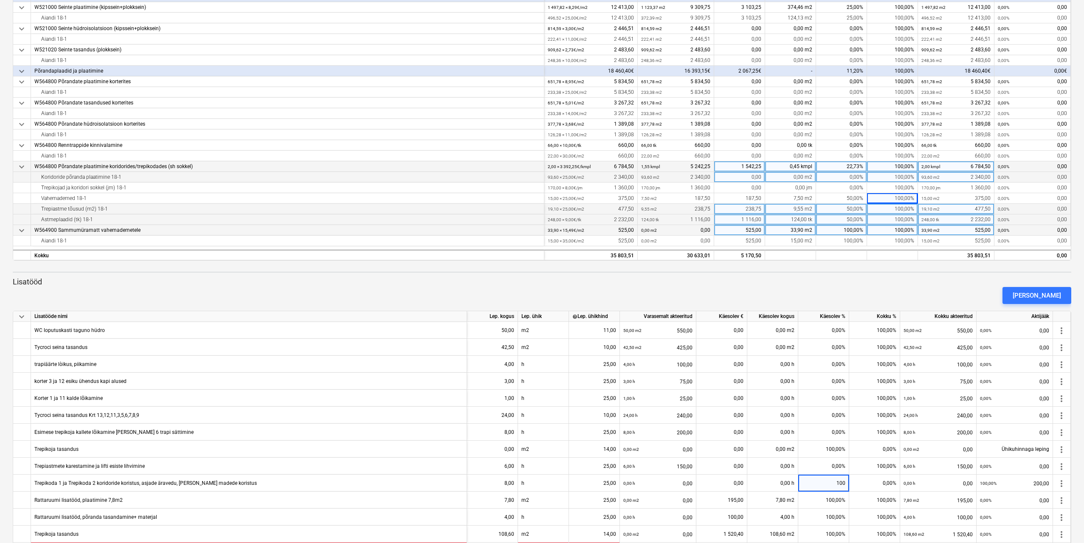
click at [938, 296] on div "[PERSON_NAME]" at bounding box center [542, 296] width 1066 height 24
click at [1044, 295] on div "[PERSON_NAME]" at bounding box center [1037, 295] width 48 height 11
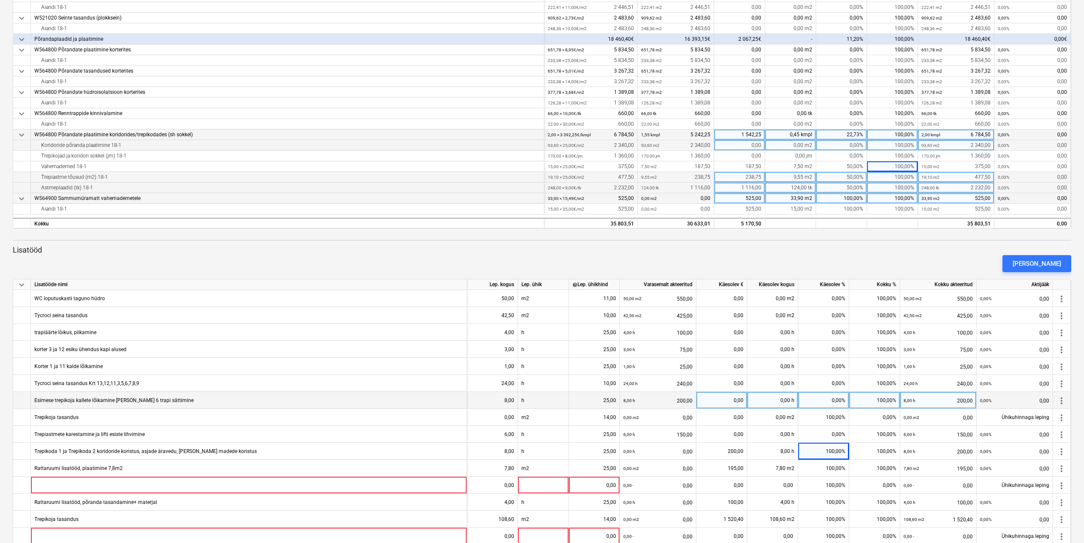
scroll to position [237, 0]
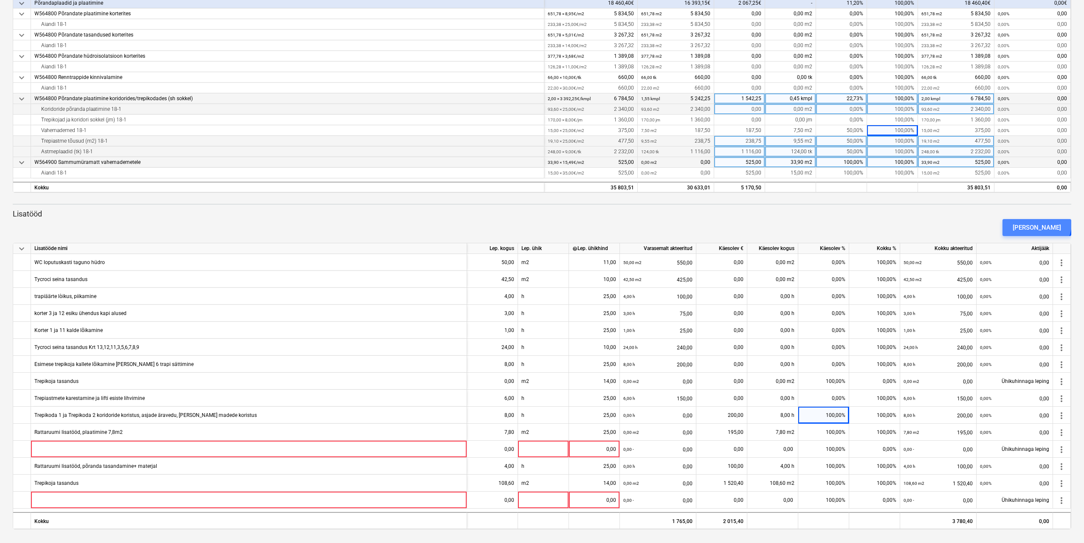
click at [1052, 223] on div "[PERSON_NAME]" at bounding box center [1037, 227] width 48 height 11
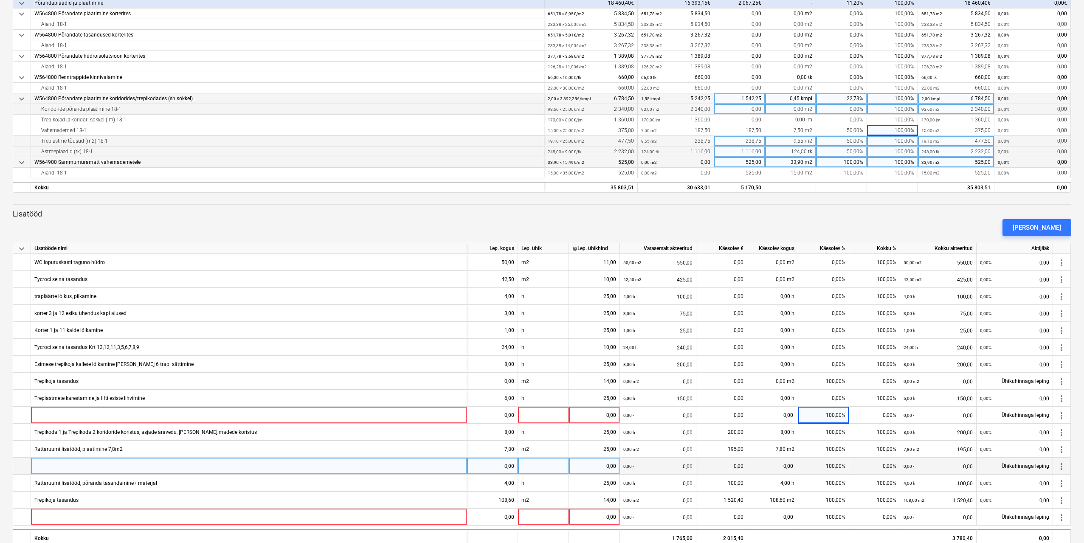
click at [1060, 465] on span "more_vert" at bounding box center [1062, 467] width 10 height 10
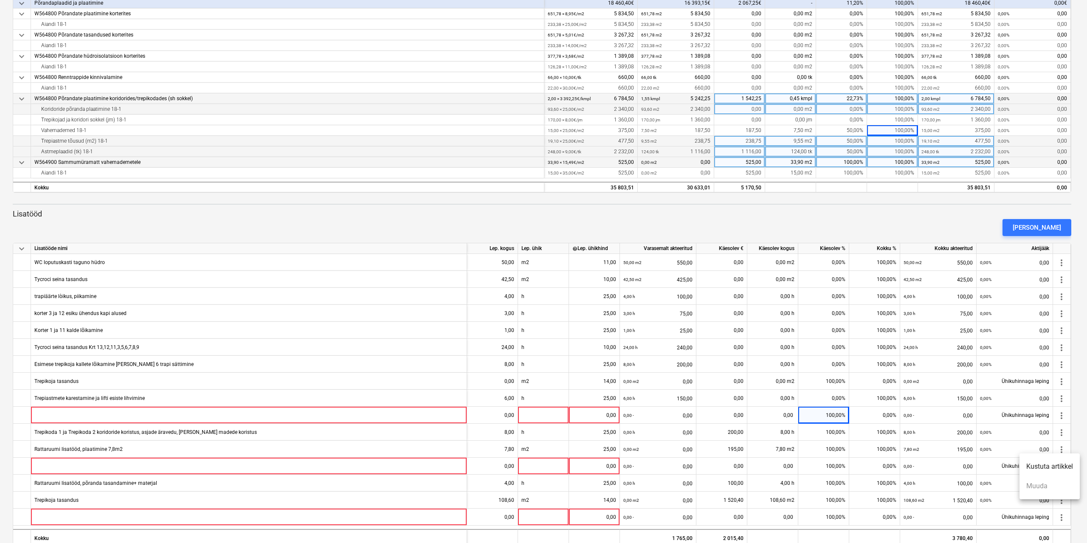
click at [1046, 466] on li "Kustuta artikkel" at bounding box center [1050, 467] width 60 height 20
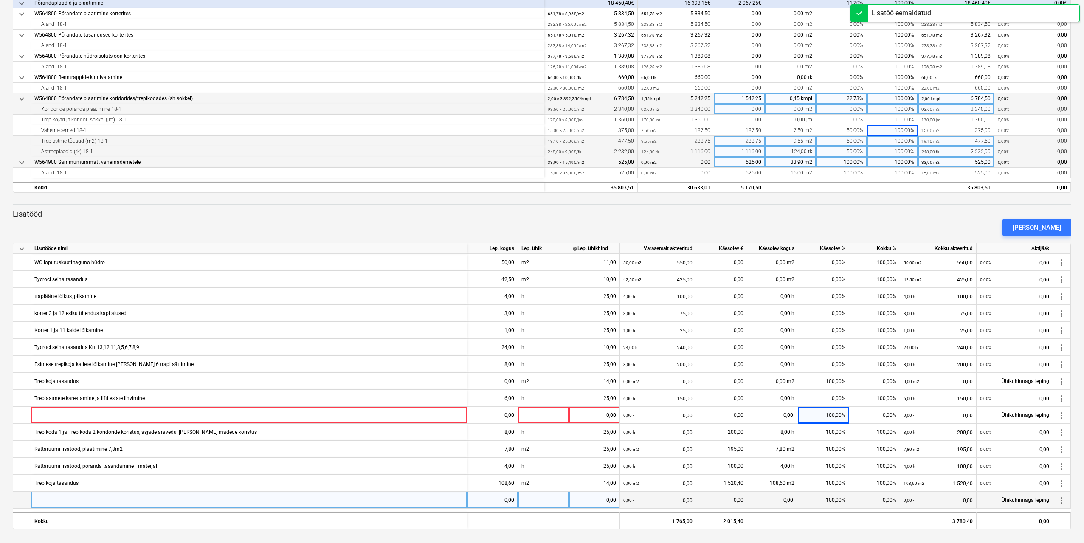
click at [1066, 498] on span "more_vert" at bounding box center [1062, 501] width 10 height 10
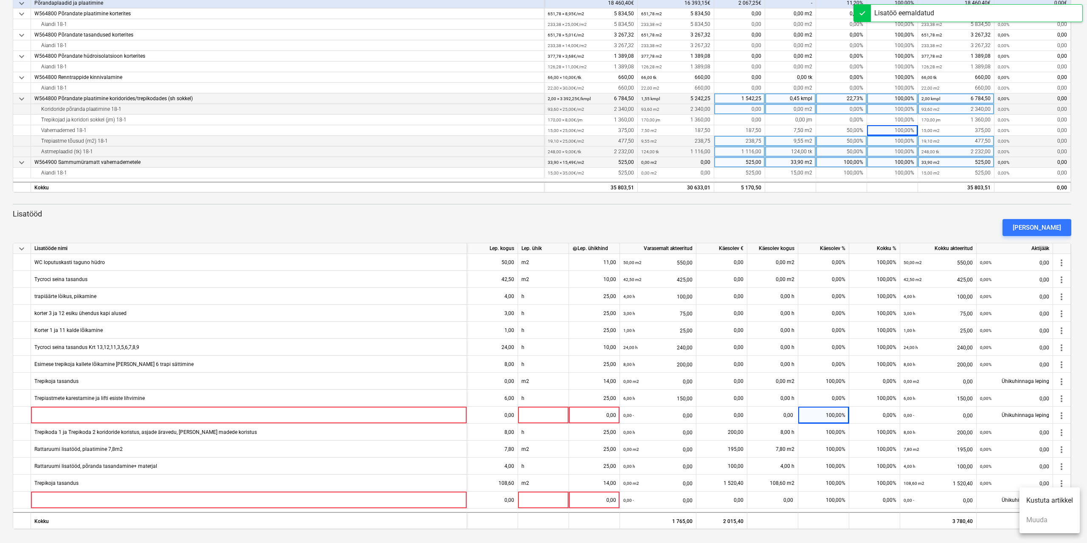
click at [1055, 499] on li "Kustuta artikkel" at bounding box center [1050, 501] width 60 height 20
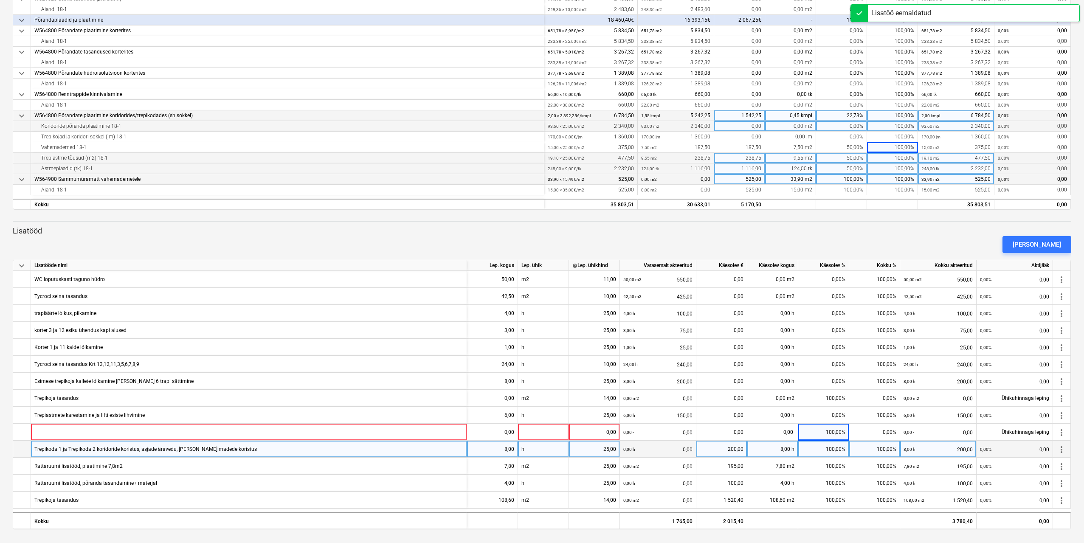
scroll to position [220, 0]
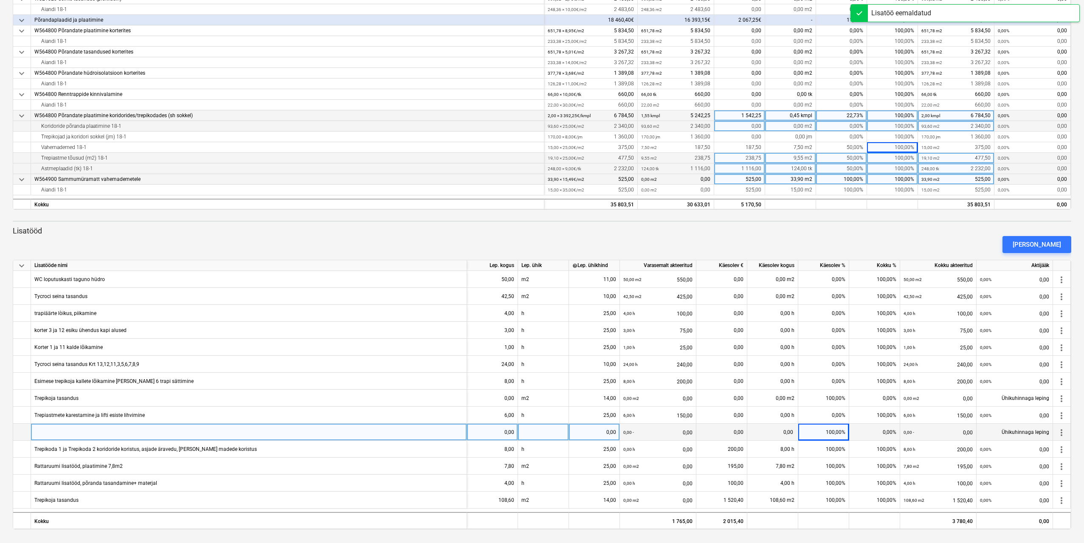
click at [132, 431] on div at bounding box center [249, 432] width 436 height 17
drag, startPoint x: 113, startPoint y: 433, endPoint x: 99, endPoint y: 433, distance: 13.6
click at [99, 433] on input "Aiandi, trepi karestamine 3h" at bounding box center [249, 432] width 436 height 17
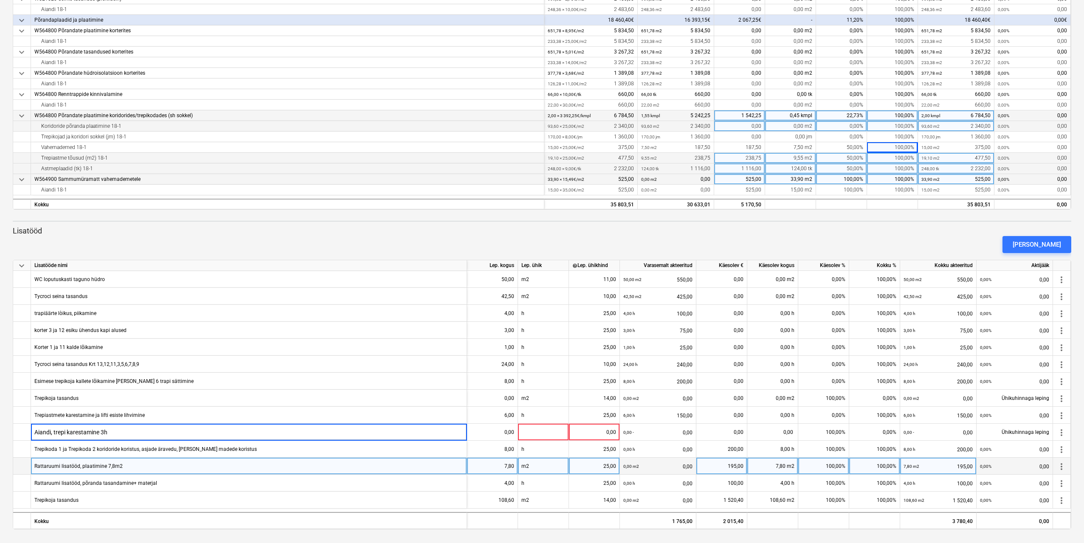
type input "Aiandi, trepi karestamine"
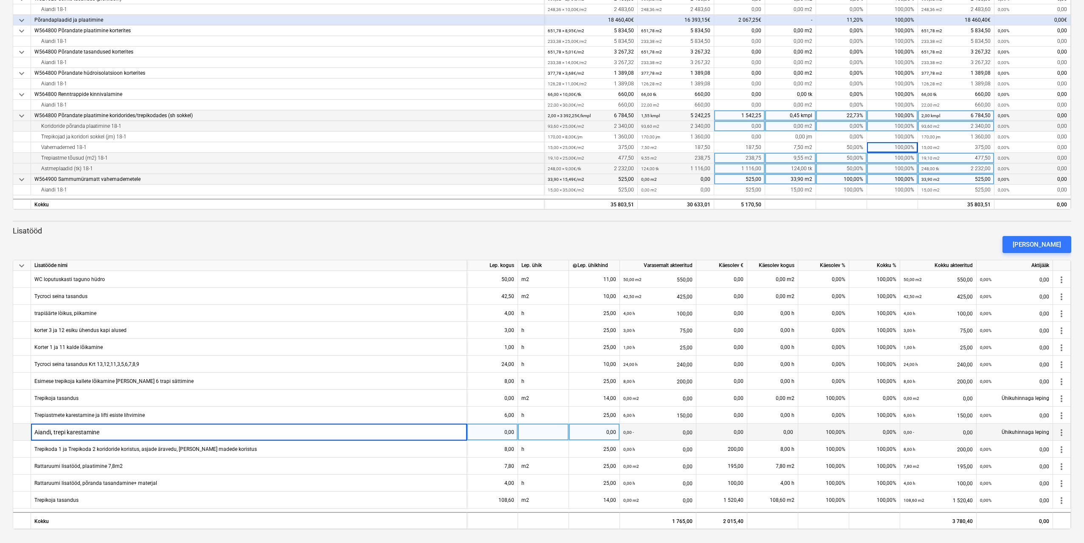
click at [502, 433] on div "0,00" at bounding box center [493, 432] width 44 height 17
click at [499, 432] on div "0,00" at bounding box center [493, 432] width 44 height 17
click at [499, 432] on input at bounding box center [492, 432] width 51 height 17
type input "4"
click at [546, 434] on div at bounding box center [543, 432] width 51 height 17
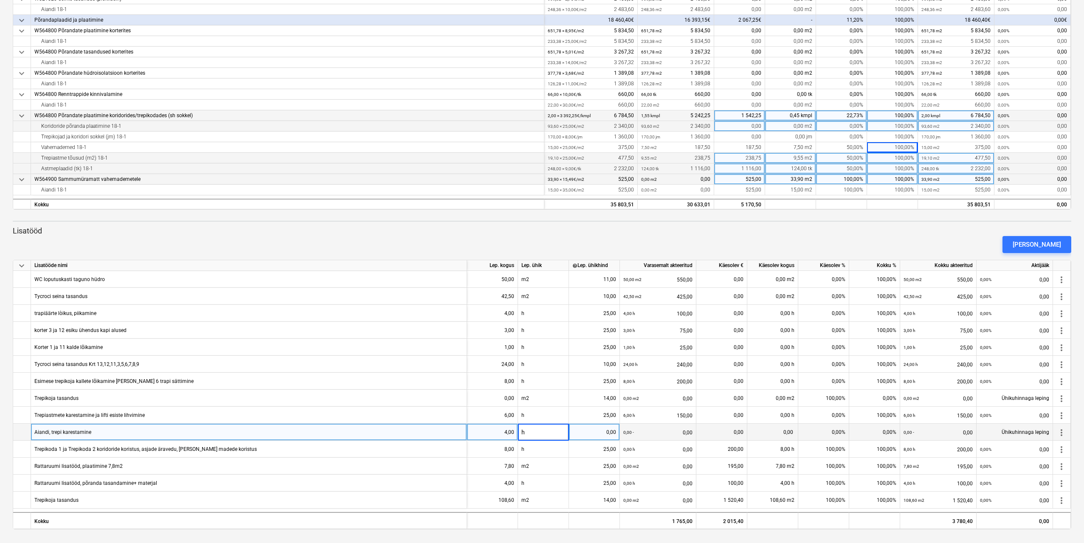
click at [604, 434] on div "0,00" at bounding box center [594, 432] width 44 height 17
click at [611, 437] on div "0,00" at bounding box center [594, 432] width 44 height 17
type input "25"
click at [838, 431] on div "0,00%" at bounding box center [823, 432] width 51 height 17
type input "100"
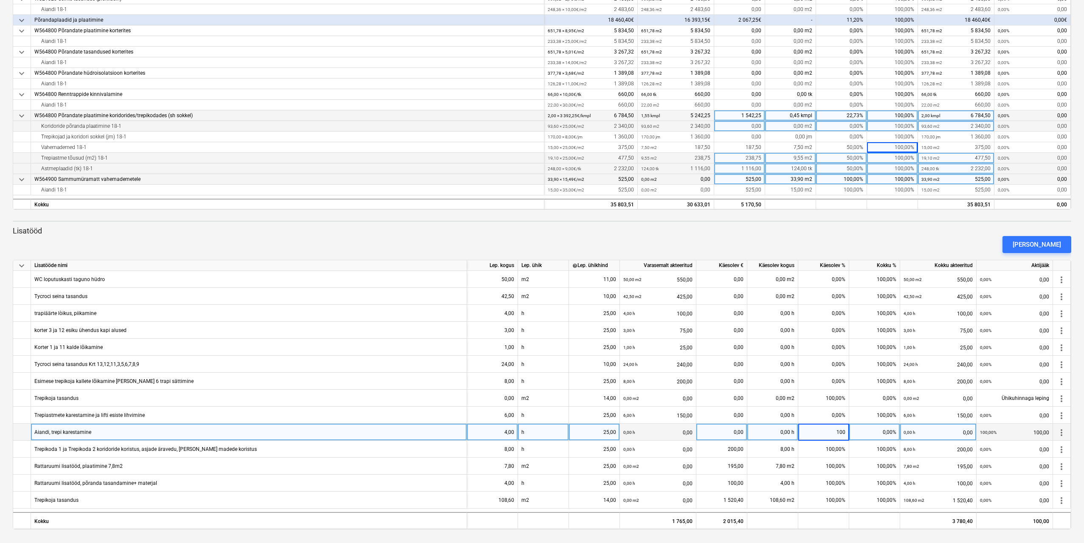
click at [903, 242] on div "[PERSON_NAME]" at bounding box center [542, 245] width 1066 height 24
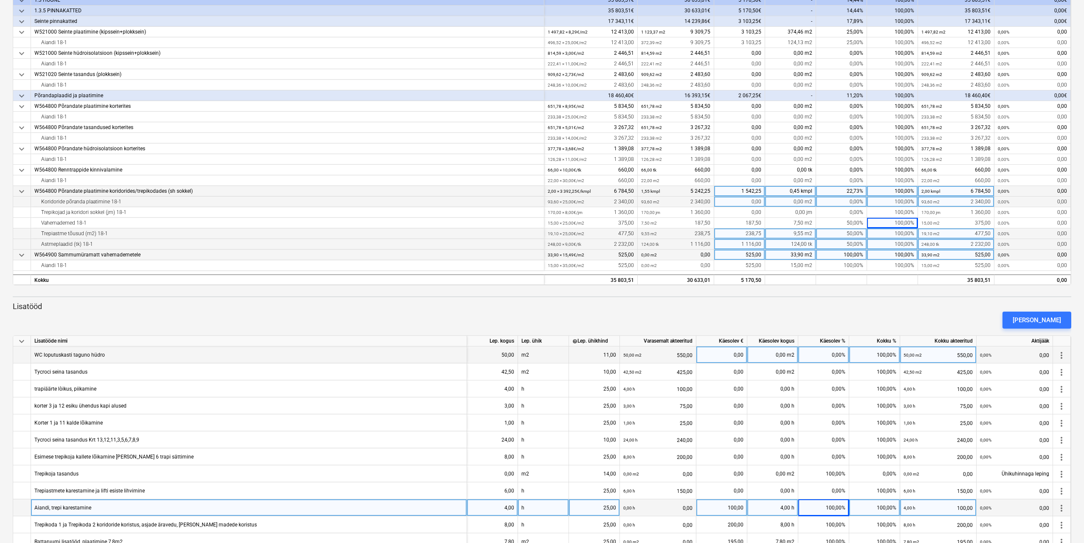
scroll to position [0, 0]
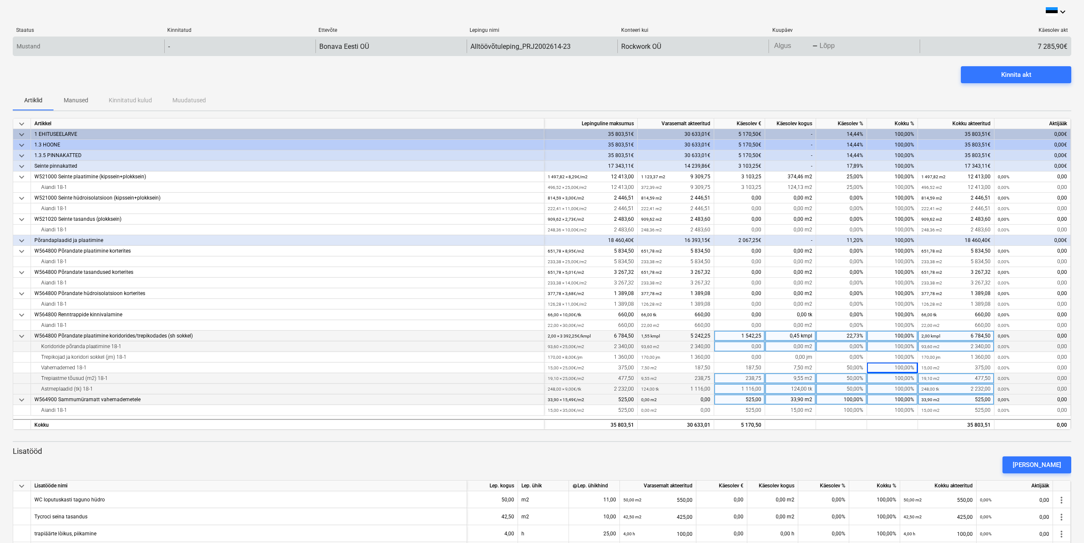
click at [792, 45] on body "keyboard_arrow_down Staatus Kinnitatud Ettevõte Lepingu nimi Konteeri kui Kuupä…" at bounding box center [542, 271] width 1084 height 543
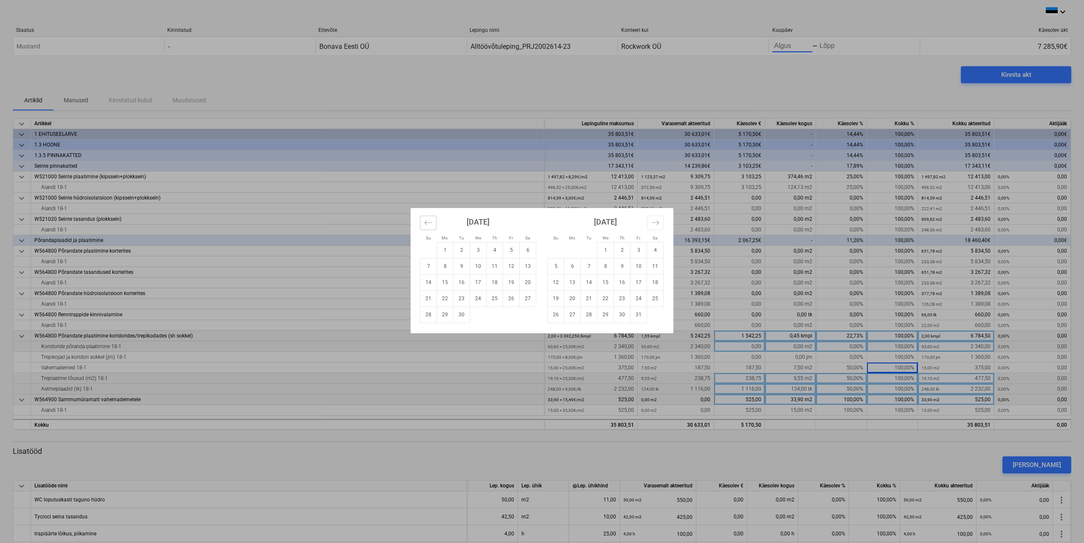
click at [433, 219] on button "Move backward to switch to the previous month." at bounding box center [428, 223] width 17 height 14
click at [509, 248] on td "1" at bounding box center [511, 250] width 17 height 16
type input "[DATE]"
click at [423, 331] on td "31" at bounding box center [428, 331] width 17 height 16
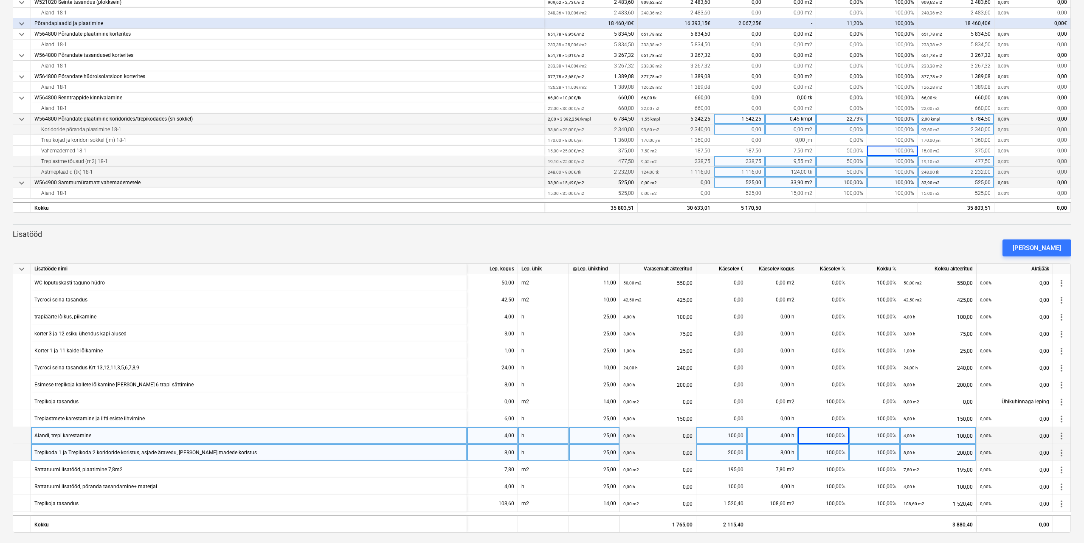
scroll to position [220, 0]
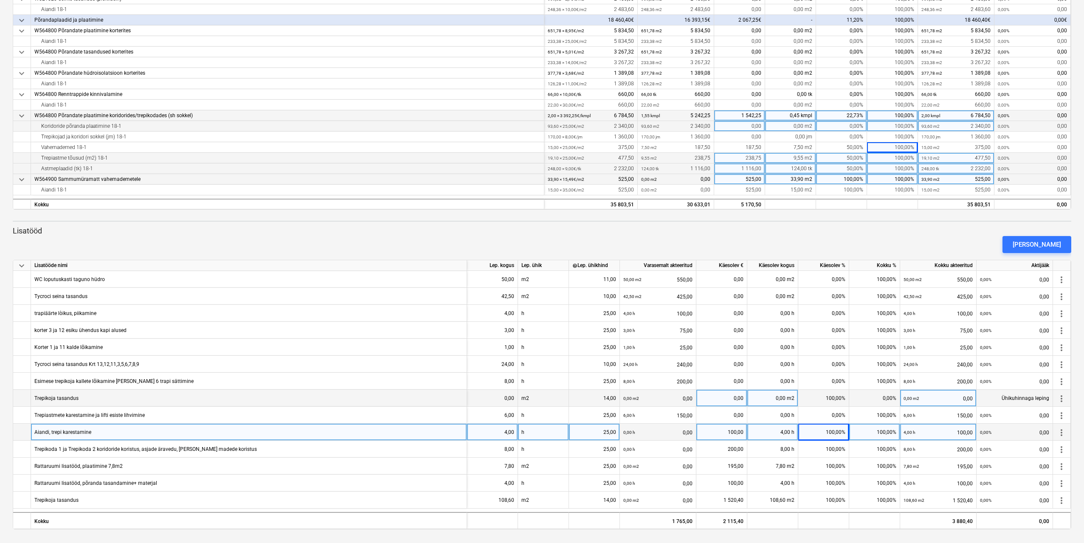
click at [1063, 396] on span "more_vert" at bounding box center [1062, 399] width 10 height 10
click at [1079, 358] on div at bounding box center [543, 271] width 1087 height 543
click at [1038, 240] on div "[PERSON_NAME]" at bounding box center [1037, 244] width 48 height 11
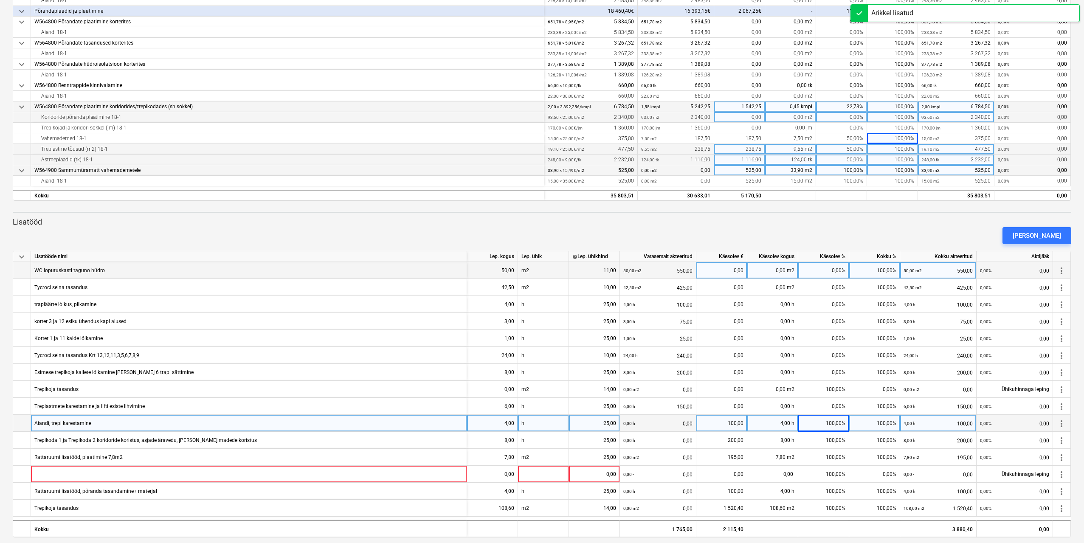
scroll to position [237, 0]
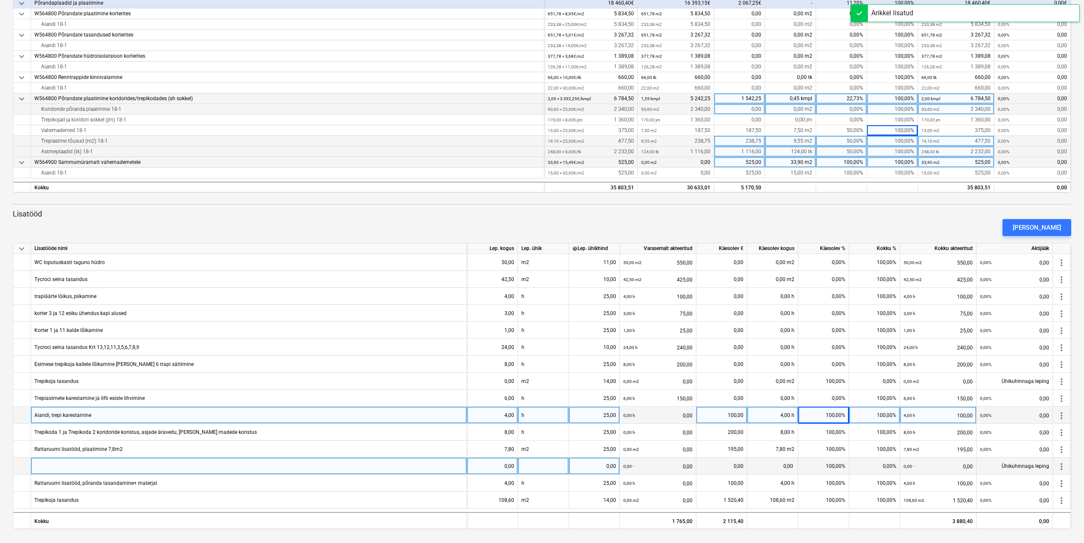
click at [389, 466] on div at bounding box center [249, 466] width 436 height 17
click at [179, 466] on input at bounding box center [249, 466] width 436 height 17
click at [126, 461] on input at bounding box center [249, 466] width 436 height 17
type input "Põrandate katmine"
click at [501, 466] on div "0,00" at bounding box center [493, 466] width 44 height 17
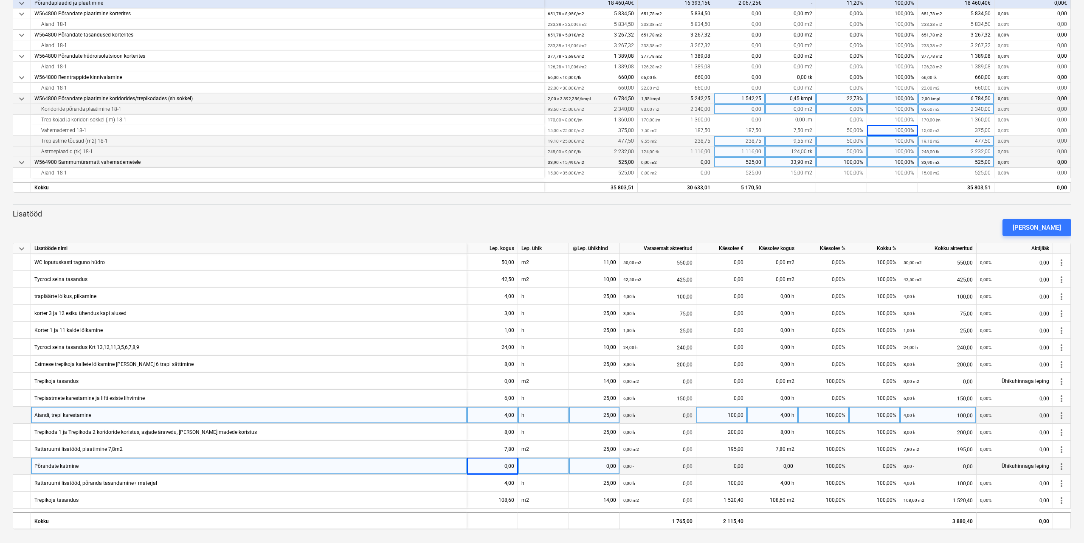
click at [496, 468] on div "0,00" at bounding box center [493, 466] width 44 height 17
click at [597, 468] on div "0,00" at bounding box center [594, 466] width 44 height 17
type input "3"
click at [551, 468] on div at bounding box center [543, 466] width 51 height 17
click at [485, 465] on div "0,00" at bounding box center [493, 466] width 44 height 17
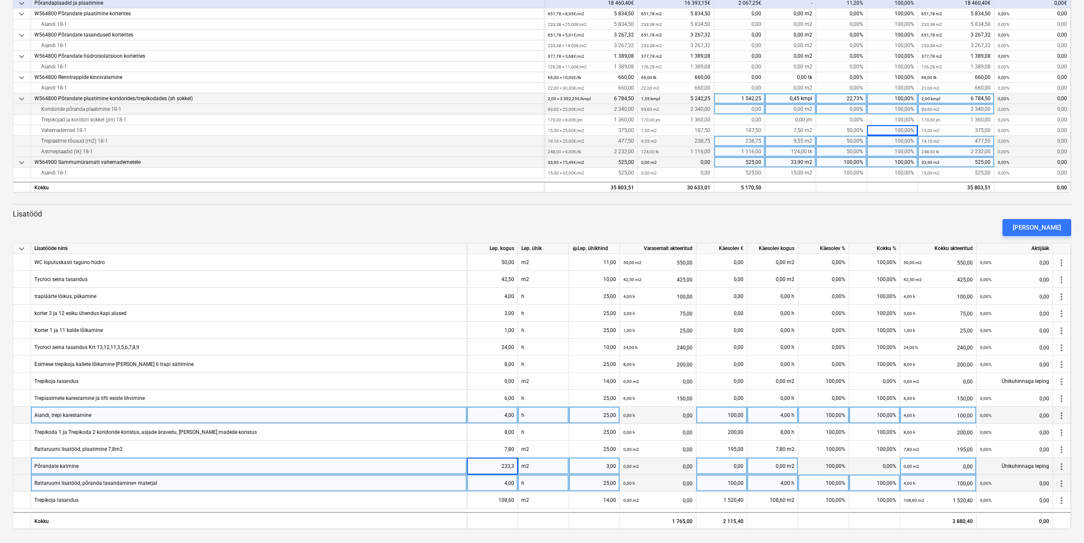
type input "233,38"
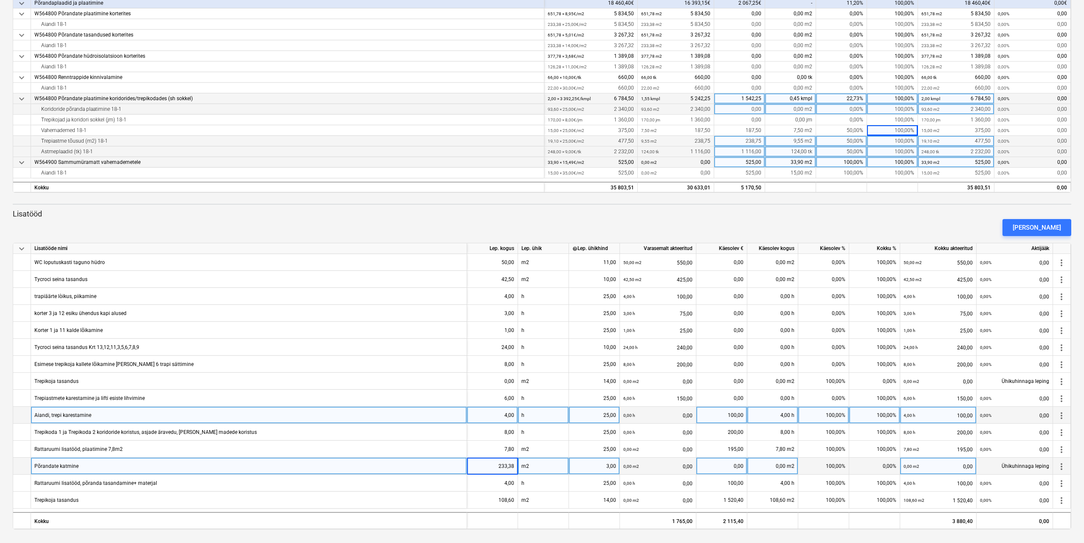
click at [832, 468] on div "100,00%" at bounding box center [823, 466] width 51 height 17
click at [832, 468] on div "0,00%" at bounding box center [823, 466] width 51 height 17
type input "100"
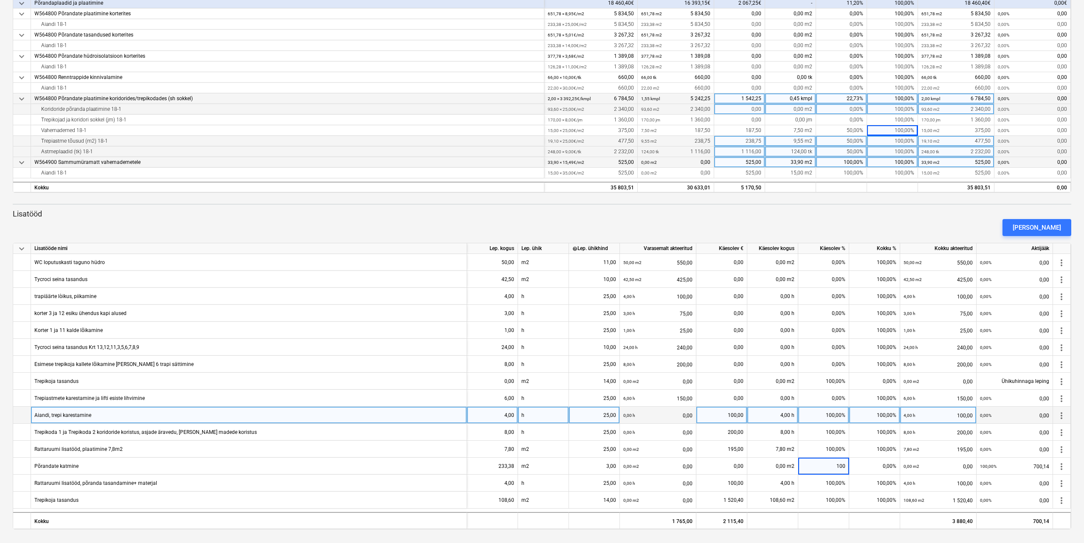
click at [767, 212] on p "Lisatööd" at bounding box center [542, 214] width 1059 height 10
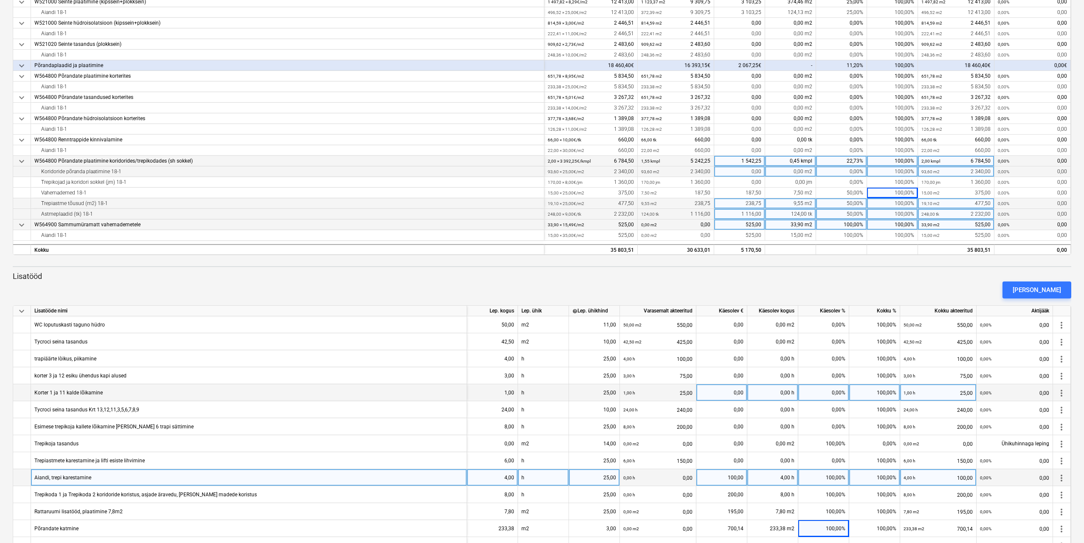
scroll to position [212, 0]
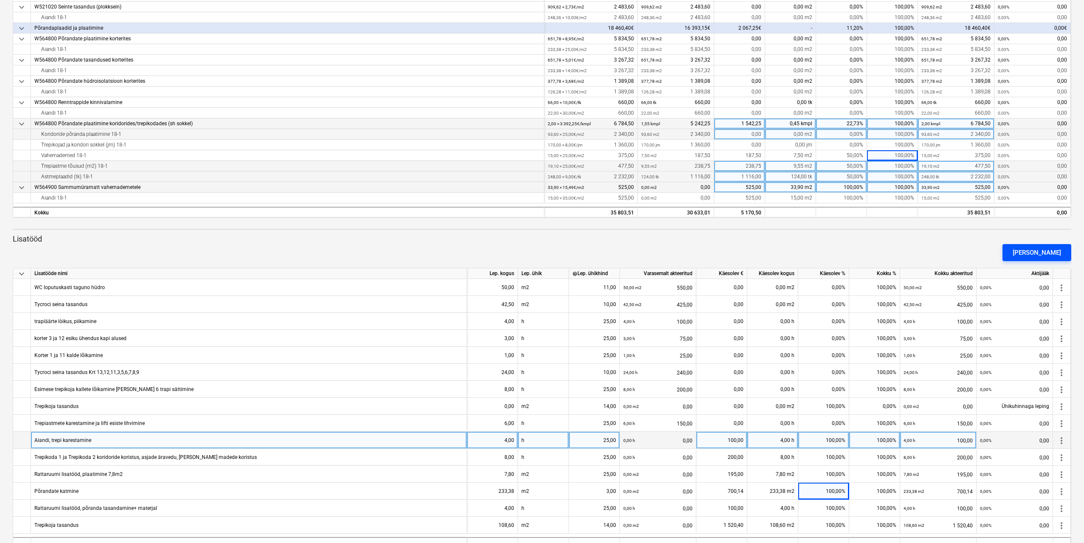
click at [1045, 251] on div "[PERSON_NAME]" at bounding box center [1037, 252] width 48 height 11
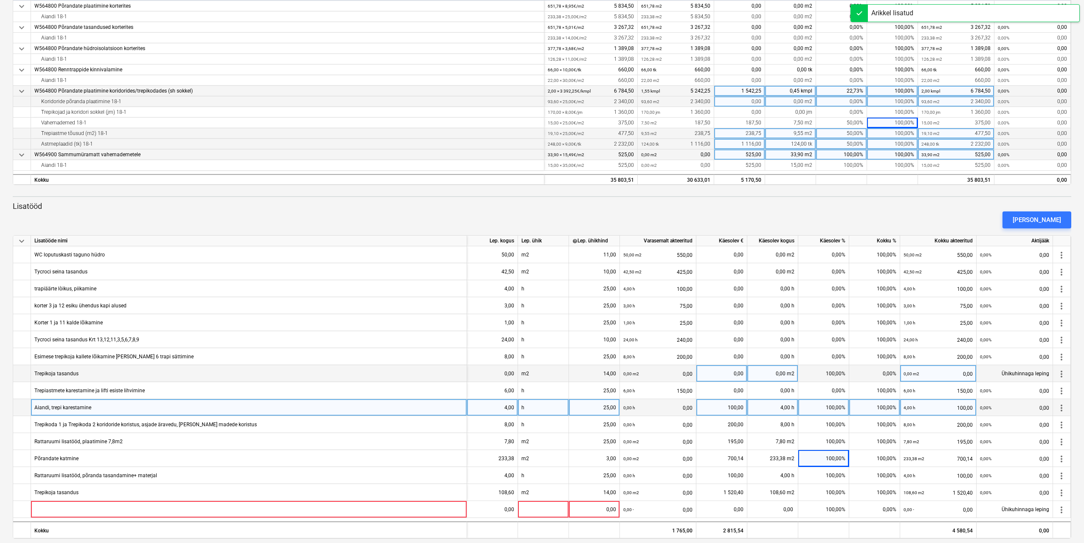
scroll to position [254, 0]
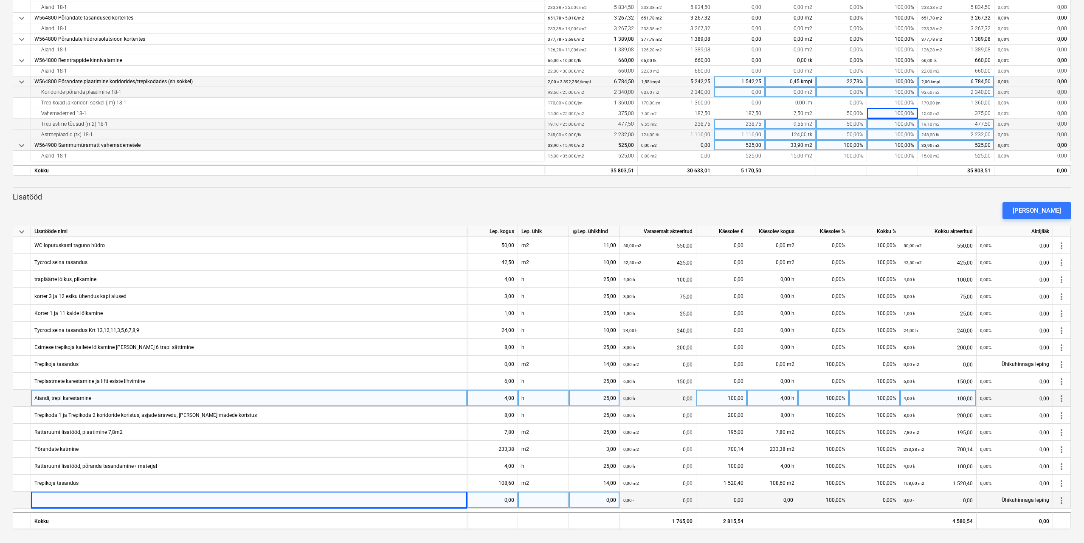
drag, startPoint x: 109, startPoint y: 501, endPoint x: 75, endPoint y: 499, distance: 34.4
click at [75, 499] on div at bounding box center [249, 500] width 436 height 17
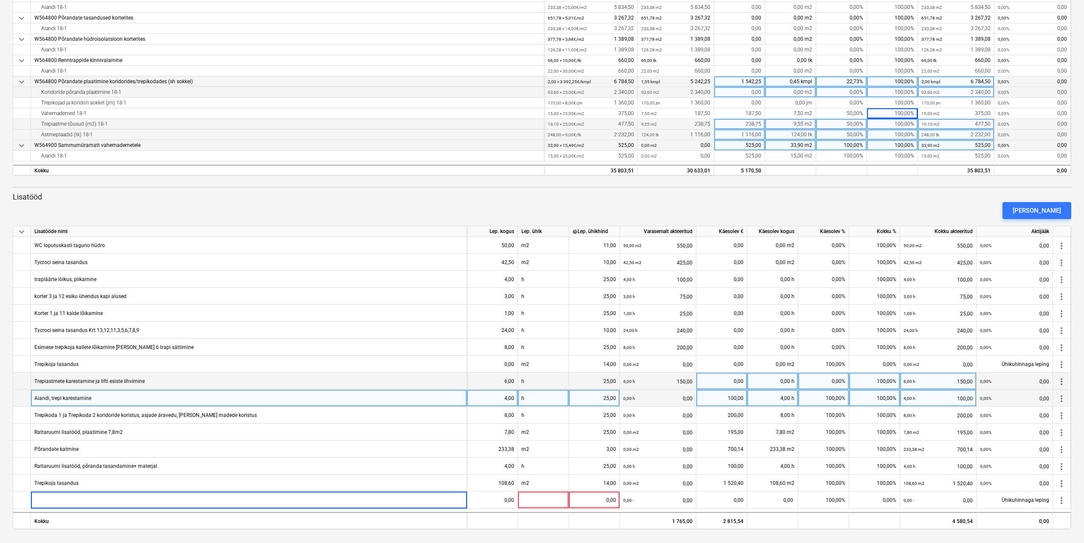
type input "Kaldeliist Profilpas GPS3"
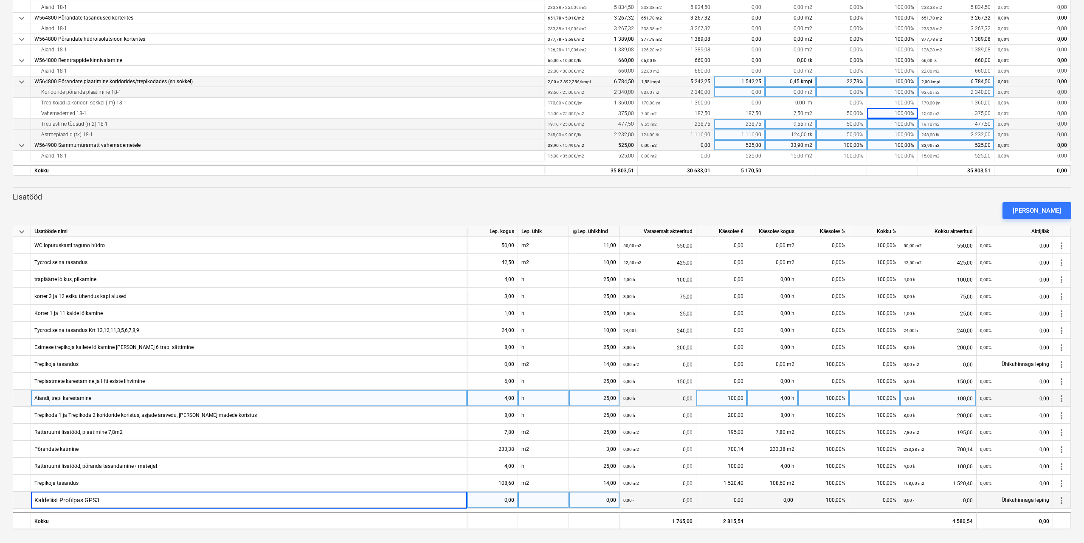
click at [138, 499] on input "Kaldeliist Profilpas GPS3" at bounding box center [249, 500] width 436 height 17
click at [498, 502] on div "0,00" at bounding box center [493, 500] width 44 height 17
click at [509, 498] on div "0,00" at bounding box center [493, 500] width 44 height 17
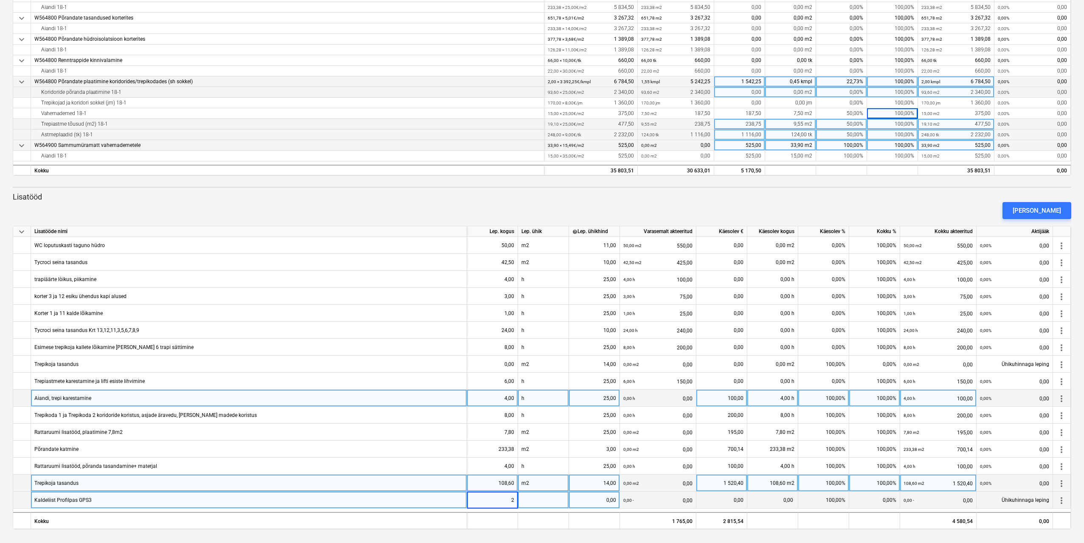
type input "22"
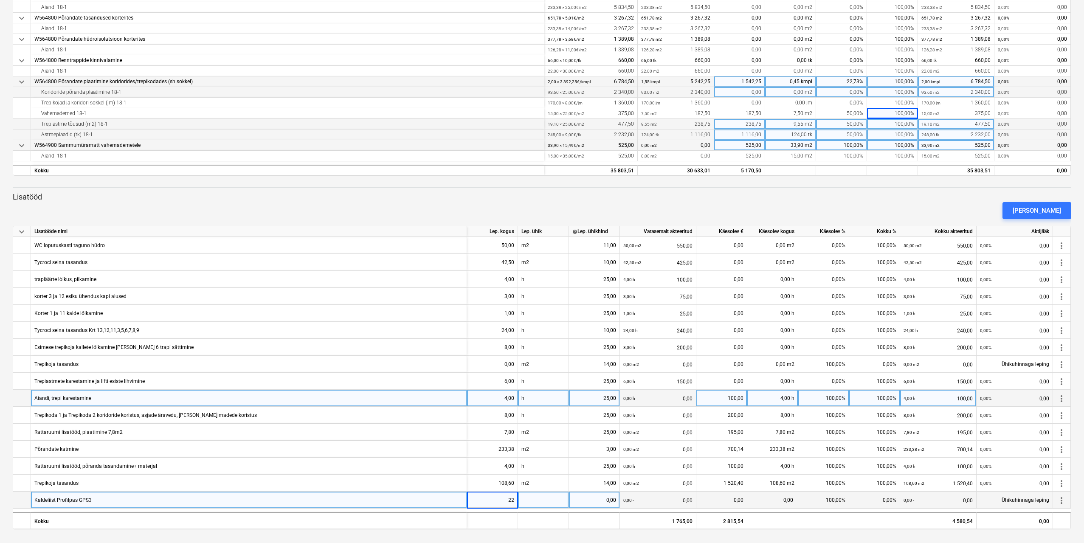
click at [537, 505] on div at bounding box center [543, 500] width 51 height 17
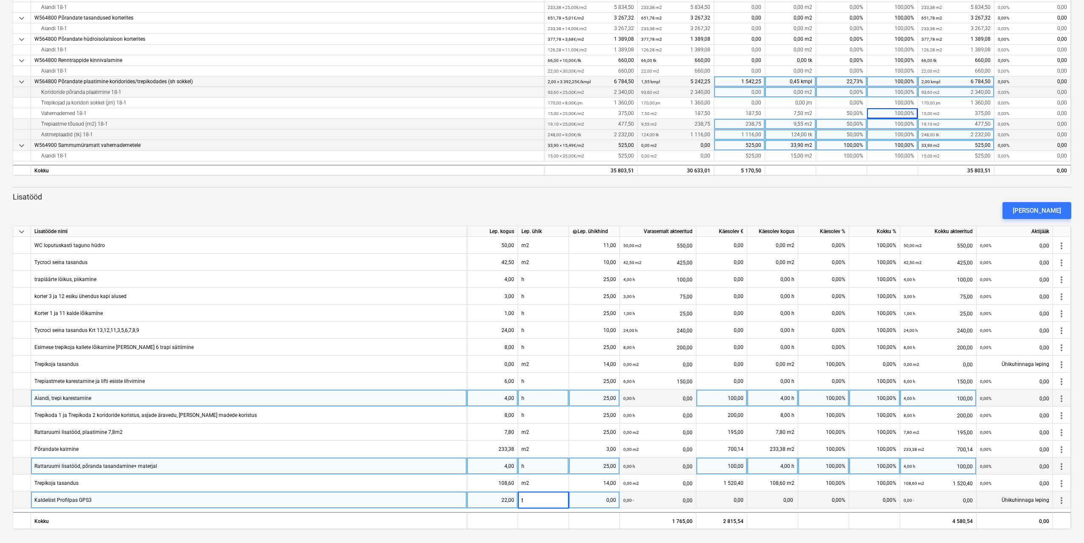
type input "tk"
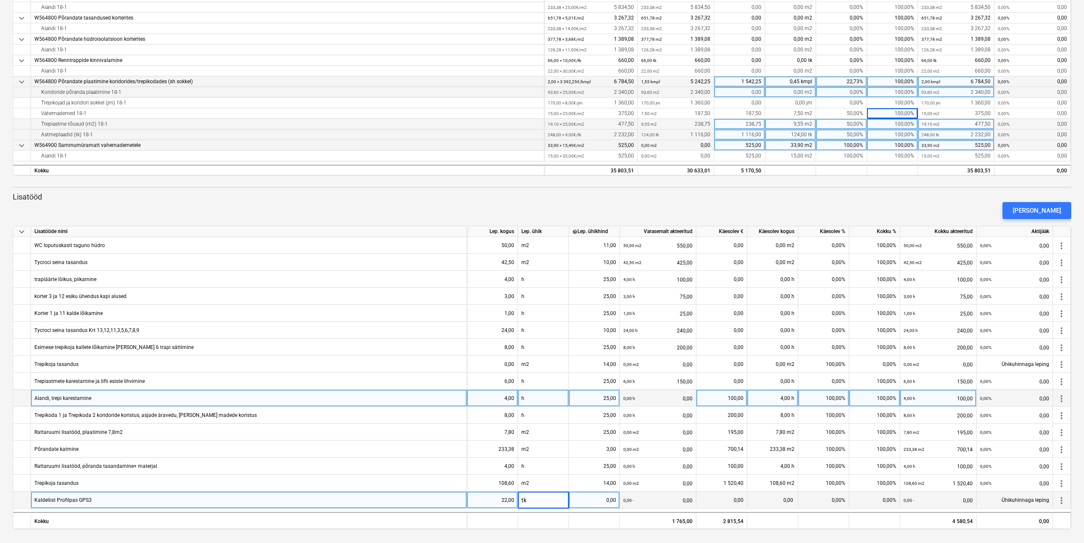
click at [604, 502] on div "0,00" at bounding box center [594, 500] width 44 height 17
click at [605, 499] on div "0,00" at bounding box center [594, 500] width 44 height 17
click at [594, 499] on input at bounding box center [594, 500] width 51 height 17
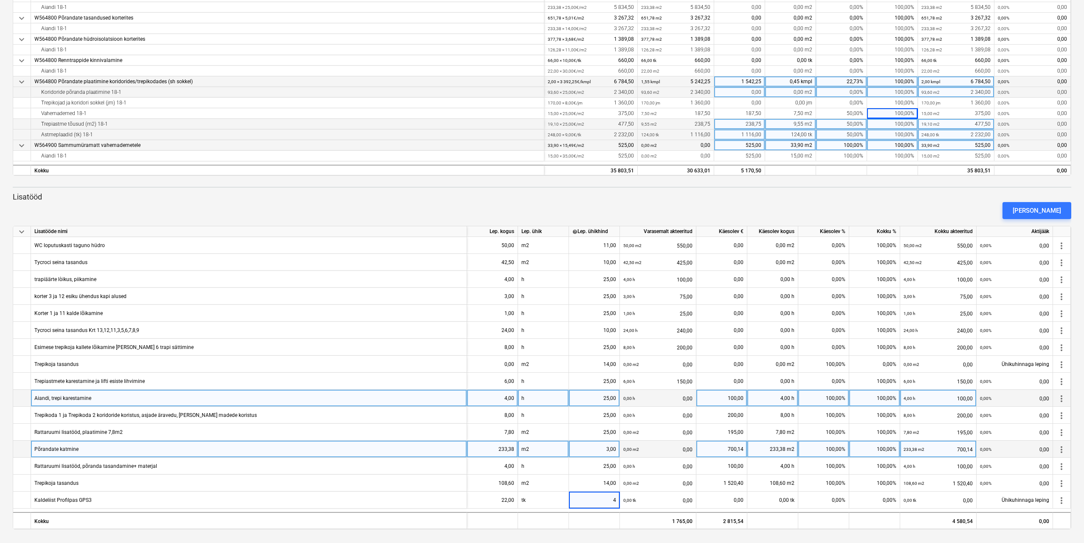
type input "40"
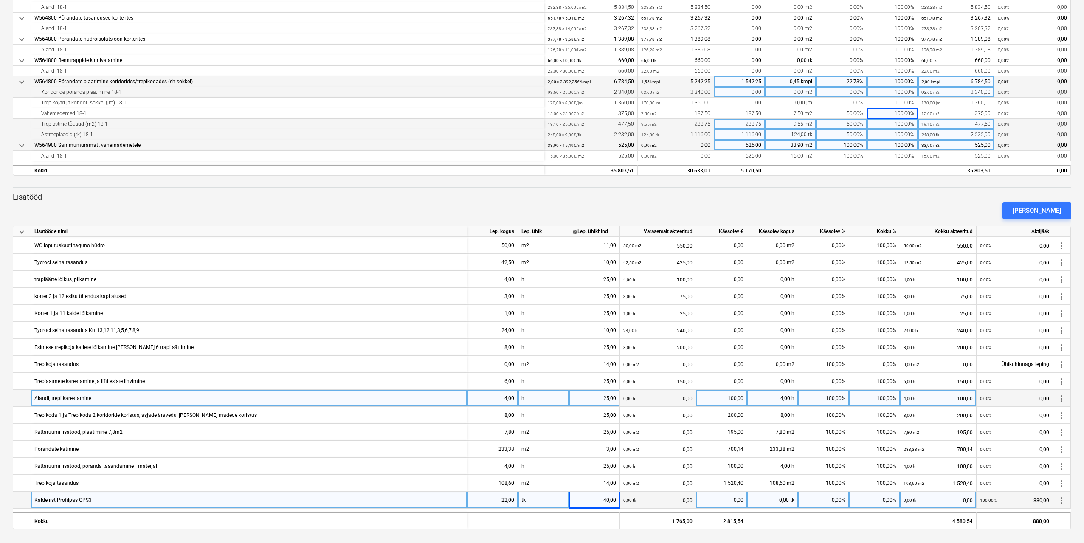
click at [872, 502] on div "0,00%" at bounding box center [874, 500] width 51 height 17
type input "100"
click at [854, 516] on div at bounding box center [874, 520] width 51 height 17
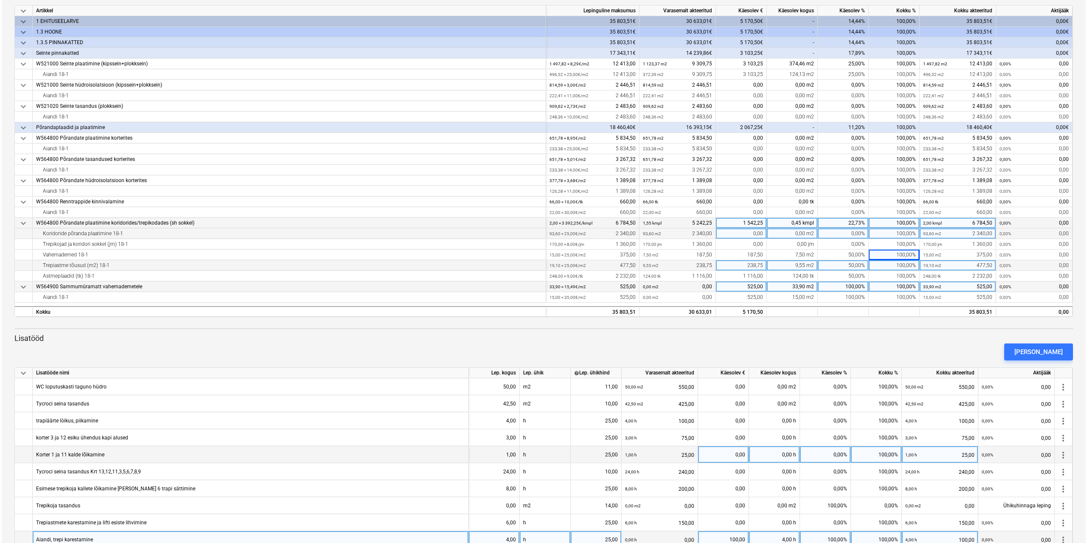
scroll to position [0, 0]
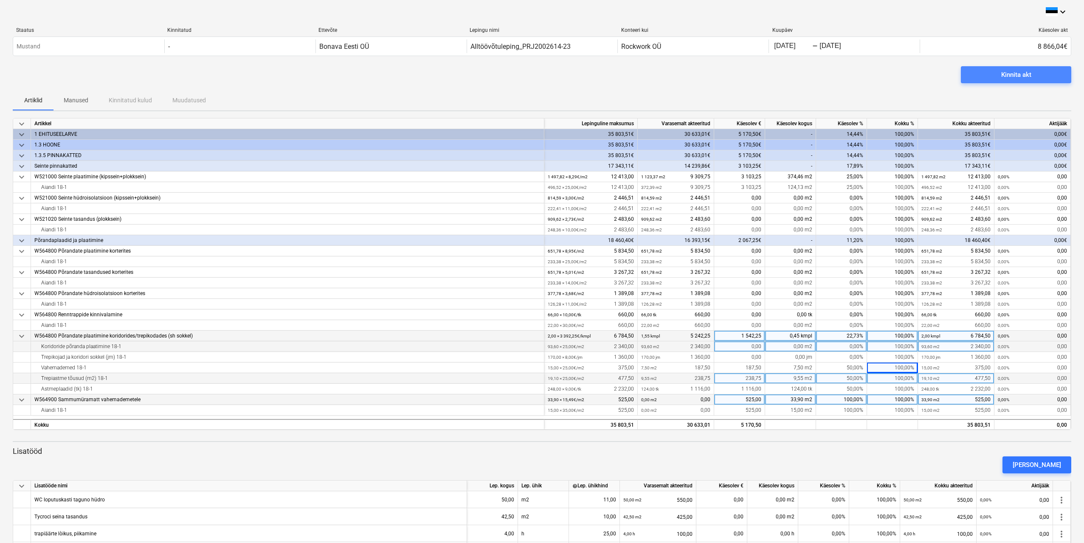
click at [1003, 73] on div "Kinnita akt" at bounding box center [1016, 74] width 30 height 11
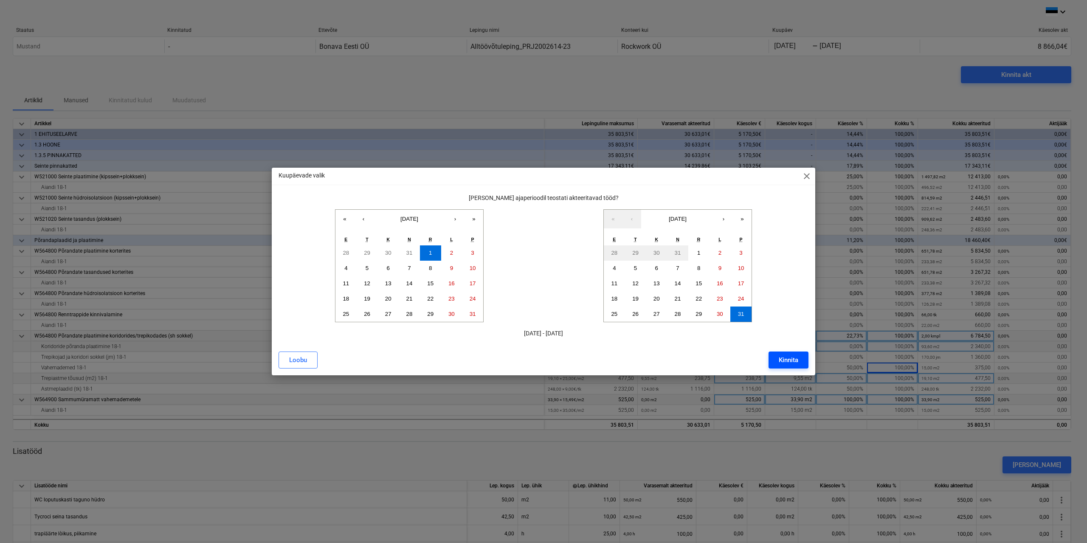
click at [785, 355] on div "Kinnita" at bounding box center [789, 360] width 20 height 11
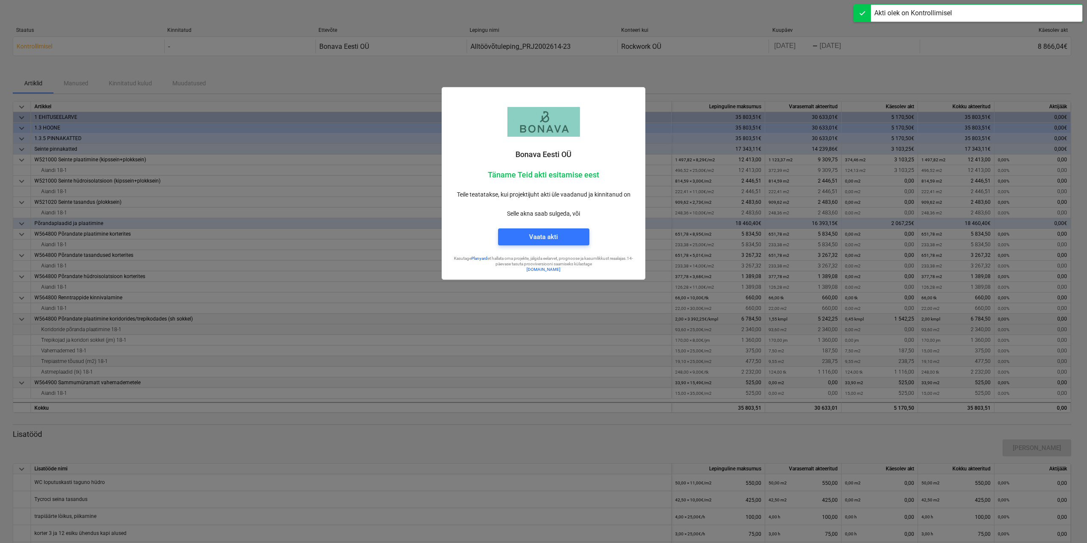
click at [717, 81] on div at bounding box center [543, 271] width 1087 height 543
